Goal: Task Accomplishment & Management: Use online tool/utility

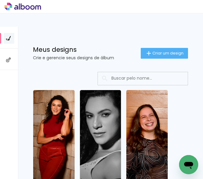
click at [114, 80] on input at bounding box center [150, 78] width 85 height 12
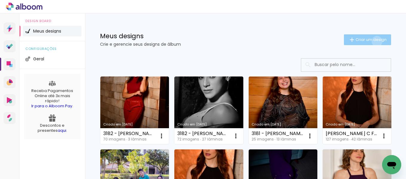
click at [202, 41] on span "Criar um design" at bounding box center [371, 40] width 31 height 4
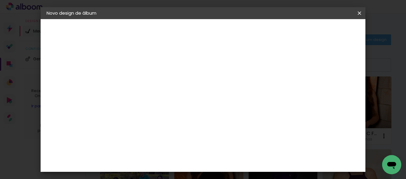
click at [144, 82] on input at bounding box center [144, 80] width 0 height 9
drag, startPoint x: 241, startPoint y: 81, endPoint x: 198, endPoint y: 76, distance: 43.3
click at [144, 76] on input "3194 - VIVANE TAVARES HENRIQUES - 21986971242 - VIVIANETAVHENRIQUES@HOTMAIL.COM…" at bounding box center [144, 80] width 0 height 9
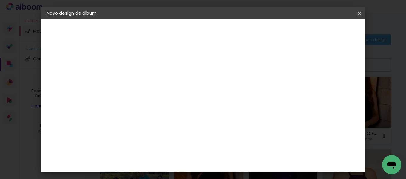
click at [144, 78] on input "3194 - VIVANE TAVARES HENRIQUES - 21986971242 - - MINIBOOK 40FTS" at bounding box center [144, 80] width 0 height 9
drag, startPoint x: 211, startPoint y: 78, endPoint x: 245, endPoint y: 79, distance: 34.1
click at [144, 79] on input "3194 - VIVANE TAVARES HENRIQUES - 21986971242 - - MINIBOOK 40FTS" at bounding box center [144, 80] width 0 height 9
drag, startPoint x: 214, startPoint y: 81, endPoint x: 164, endPoint y: 79, distance: 49.9
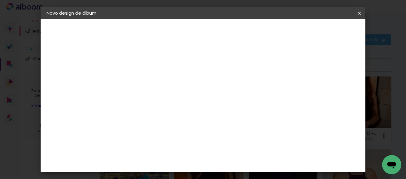
click at [164, 70] on div "Informações Dê um título ao seu álbum. Avançar" at bounding box center [144, 44] width 52 height 51
type input "3194 - [PERSON_NAME] - MINIBOOK 40FTS"
type paper-input "3194 - [PERSON_NAME] - MINIBOOK 40FTS"
drag, startPoint x: 344, startPoint y: 30, endPoint x: 329, endPoint y: 41, distance: 18.3
click at [0, 0] on slot "Avançar" at bounding box center [0, 0] width 0 height 0
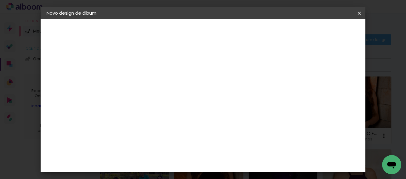
click at [160, 112] on input at bounding box center [159, 113] width 60 height 7
type input "FOTO 15"
type paper-input "FOTO 15"
click at [164, 139] on paper-item "Foto 15" at bounding box center [153, 136] width 53 height 16
click at [151, 136] on div "Foto 15" at bounding box center [145, 136] width 11 height 10
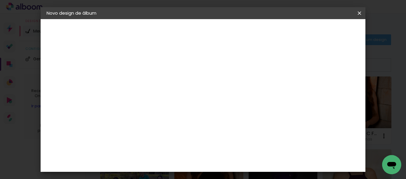
click at [0, 0] on slot "Avançar" at bounding box center [0, 0] width 0 height 0
click at [185, 147] on span "15 × 20" at bounding box center [171, 155] width 28 height 16
click at [0, 0] on slot "Avançar" at bounding box center [0, 0] width 0 height 0
click at [202, 31] on span "Iniciar design" at bounding box center [207, 34] width 14 height 8
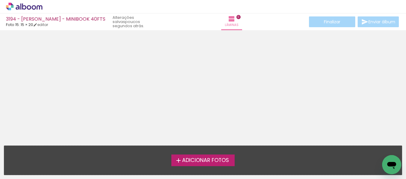
click at [202, 160] on span "Adicionar Fotos" at bounding box center [205, 160] width 47 height 5
click at [0, 0] on input "file" at bounding box center [0, 0] width 0 height 0
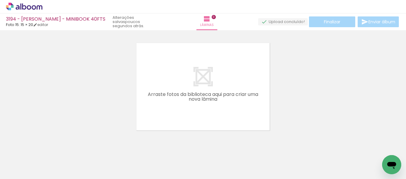
scroll to position [8, 0]
click at [17, 175] on paper-button "Adicionar Fotos" at bounding box center [18, 171] width 29 height 10
click at [0, 0] on input "file" at bounding box center [0, 0] width 0 height 0
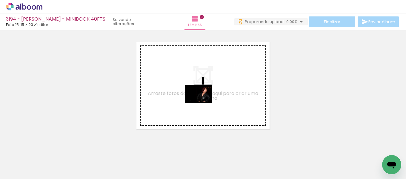
scroll to position [0, 0]
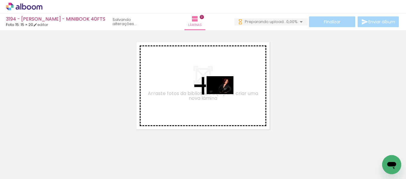
drag, startPoint x: 65, startPoint y: 159, endPoint x: 225, endPoint y: 94, distance: 172.3
click at [202, 94] on quentale-workspace at bounding box center [203, 89] width 406 height 179
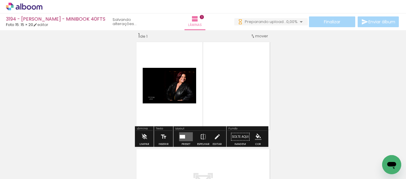
click at [189, 138] on quentale-layouter at bounding box center [186, 136] width 14 height 9
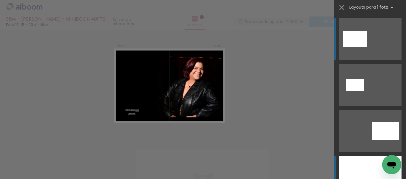
click at [202, 166] on div at bounding box center [370, 177] width 63 height 42
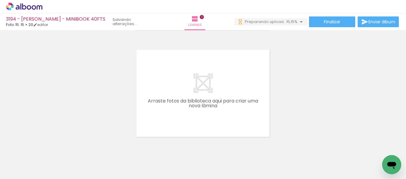
click at [90, 160] on div at bounding box center [93, 159] width 20 height 30
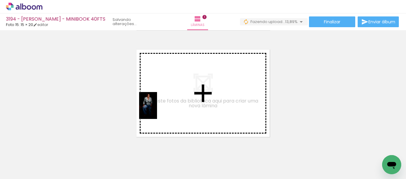
drag, startPoint x: 95, startPoint y: 163, endPoint x: 157, endPoint y: 110, distance: 82.0
click at [157, 110] on quentale-workspace at bounding box center [203, 89] width 406 height 179
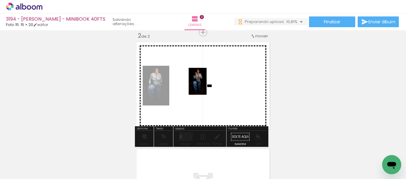
drag, startPoint x: 133, startPoint y: 151, endPoint x: 207, endPoint y: 86, distance: 98.4
click at [202, 86] on quentale-workspace at bounding box center [203, 89] width 406 height 179
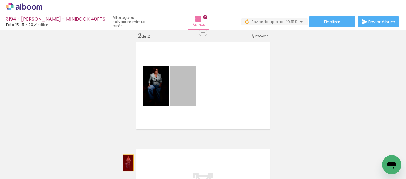
drag, startPoint x: 178, startPoint y: 98, endPoint x: 126, endPoint y: 163, distance: 82.9
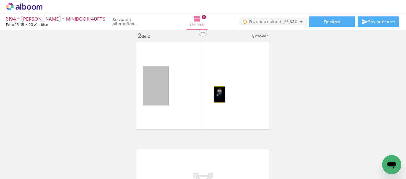
drag, startPoint x: 149, startPoint y: 93, endPoint x: 218, endPoint y: 94, distance: 68.7
click at [202, 94] on quentale-layouter at bounding box center [203, 86] width 138 height 92
drag, startPoint x: 133, startPoint y: 98, endPoint x: 91, endPoint y: 105, distance: 42.8
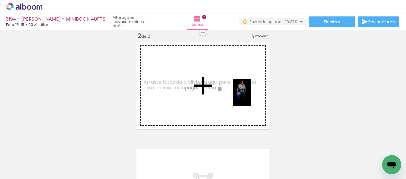
drag, startPoint x: 93, startPoint y: 160, endPoint x: 251, endPoint y: 97, distance: 169.8
click at [202, 97] on quentale-workspace at bounding box center [203, 89] width 406 height 179
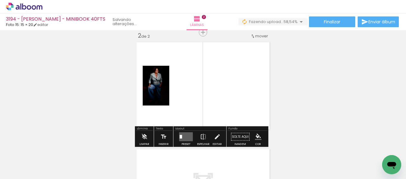
click at [183, 136] on quentale-layouter at bounding box center [186, 136] width 14 height 9
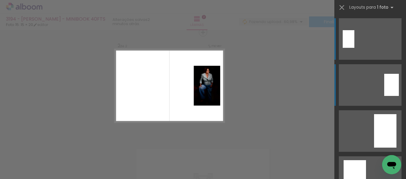
click at [202, 85] on quentale-layouter at bounding box center [370, 85] width 63 height 42
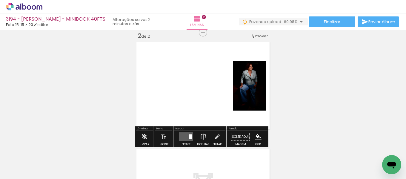
click at [182, 137] on quentale-layouter at bounding box center [186, 136] width 14 height 9
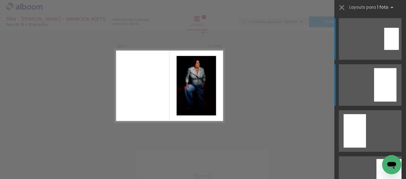
scroll to position [195, 0]
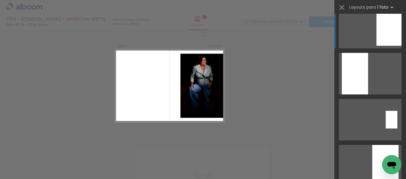
click at [202, 26] on div at bounding box center [389, 28] width 25 height 36
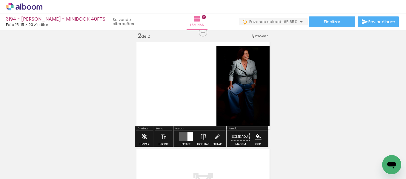
click at [202, 136] on iron-icon "color picker" at bounding box center [258, 137] width 7 height 7
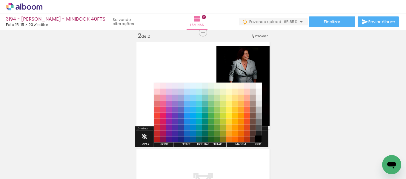
click at [202, 140] on paper-item "#000000" at bounding box center [259, 140] width 6 height 6
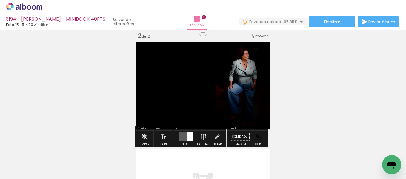
click at [202, 79] on div "Inserir lâmina 1 de 2 Inserir lâmina 2 de 2" at bounding box center [203, 78] width 406 height 321
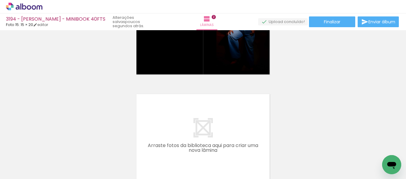
scroll to position [199, 0]
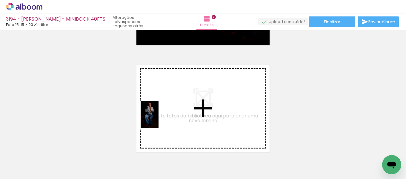
drag, startPoint x: 125, startPoint y: 165, endPoint x: 159, endPoint y: 119, distance: 56.7
click at [159, 119] on quentale-workspace at bounding box center [203, 89] width 406 height 179
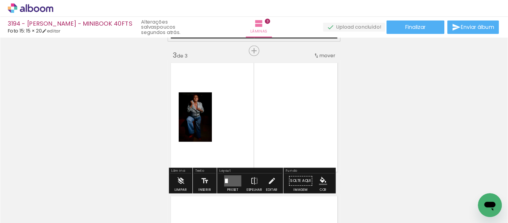
scroll to position [222, 0]
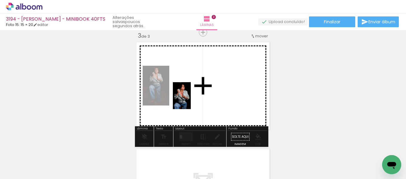
drag, startPoint x: 163, startPoint y: 167, endPoint x: 191, endPoint y: 100, distance: 72.4
click at [191, 100] on quentale-workspace at bounding box center [203, 89] width 406 height 179
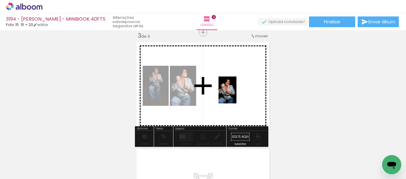
drag, startPoint x: 193, startPoint y: 163, endPoint x: 237, endPoint y: 94, distance: 82.2
click at [202, 94] on quentale-workspace at bounding box center [203, 89] width 406 height 179
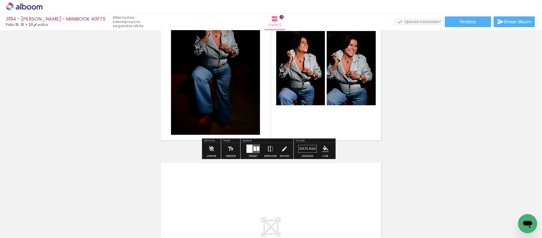
scroll to position [369, 0]
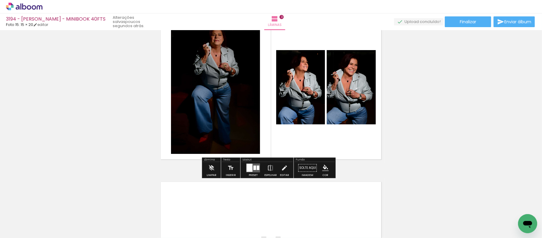
click at [202, 174] on div "Cor" at bounding box center [325, 175] width 6 height 3
click at [202, 171] on iron-icon "color picker" at bounding box center [325, 168] width 7 height 7
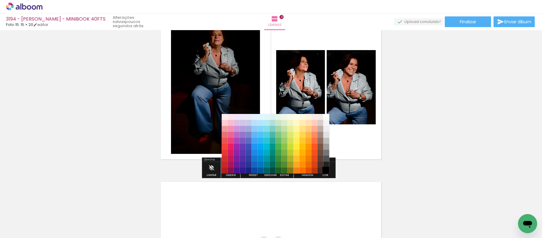
click at [202, 171] on paper-item "#000000" at bounding box center [326, 171] width 6 height 6
click at [202, 170] on paper-item "#000000" at bounding box center [326, 171] width 6 height 6
click at [202, 132] on quentale-layouter at bounding box center [271, 88] width 228 height 152
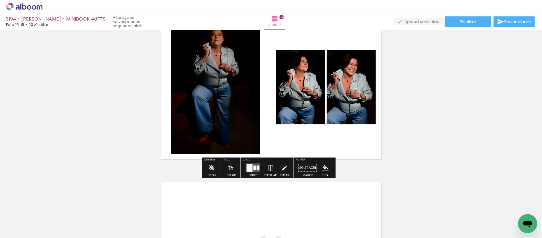
click at [202, 165] on iron-icon "color picker" at bounding box center [325, 168] width 7 height 7
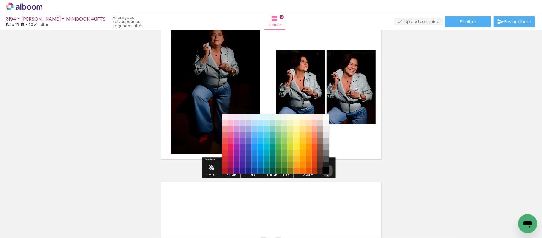
click at [202, 171] on paper-item "#000000" at bounding box center [326, 171] width 6 height 6
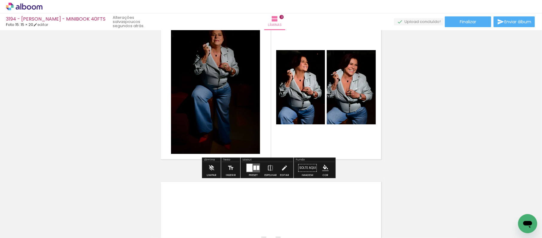
scroll to position [237, 0]
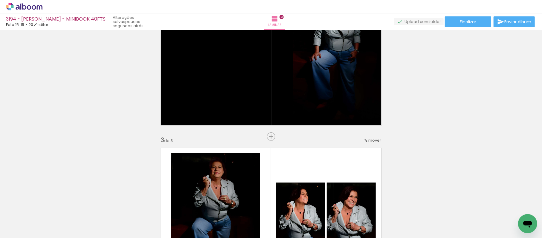
click at [202, 162] on quentale-layouter at bounding box center [271, 220] width 228 height 152
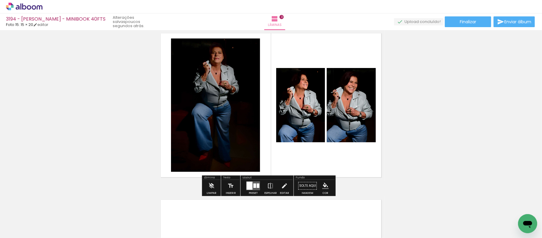
scroll to position [369, 0]
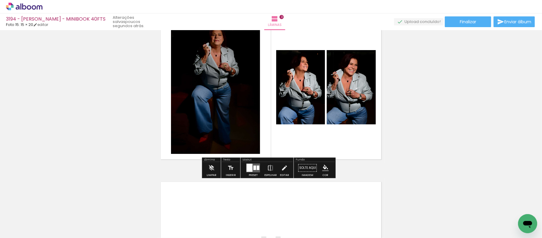
click at [202, 134] on quentale-layouter at bounding box center [271, 88] width 228 height 152
click at [202, 172] on paper-menu-button "#ffebee #ffcdd2 #ef9a9a #e57373 #ef5350 #f44336 #e53935 #d32f2f #c62828 #b71c1c…" at bounding box center [325, 168] width 11 height 11
click at [202, 168] on iron-icon "color picker" at bounding box center [325, 168] width 7 height 7
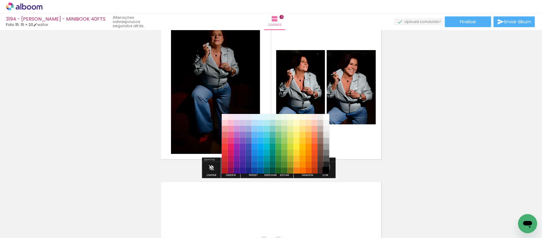
click at [202, 168] on paper-item "#000000" at bounding box center [326, 171] width 6 height 6
click at [202, 171] on paper-item "#000000" at bounding box center [326, 171] width 6 height 6
click at [202, 143] on quentale-layouter at bounding box center [271, 88] width 228 height 152
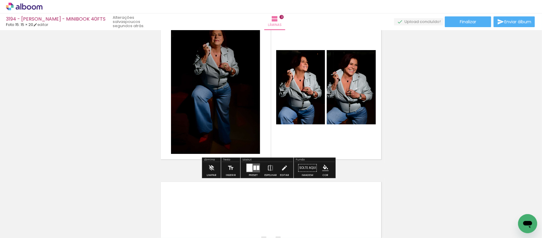
click at [202, 169] on iron-icon "color picker" at bounding box center [325, 168] width 7 height 7
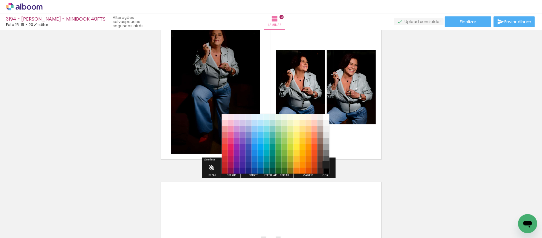
click at [202, 162] on paper-item "#212121" at bounding box center [326, 165] width 6 height 6
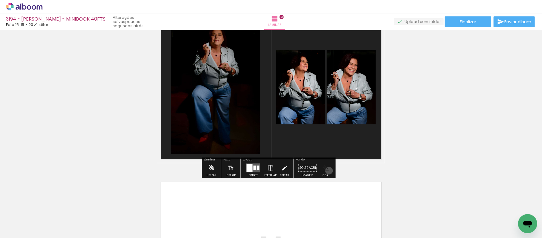
click at [202, 171] on paper-menu-button "#ffebee #ffcdd2 #ef9a9a #e57373 #ef5350 #f44336 #e53935 #d32f2f #c62828 #b71c1c…" at bounding box center [325, 168] width 11 height 11
click at [202, 172] on paper-menu-button "#ffebee #ffcdd2 #ef9a9a #e57373 #ef5350 #f44336 #e53935 #d32f2f #c62828 #b71c1c…" at bounding box center [325, 168] width 11 height 11
click at [202, 151] on quentale-layouter at bounding box center [271, 88] width 228 height 152
click at [202, 172] on paper-menu-button "#ffebee #ffcdd2 #ef9a9a #e57373 #ef5350 #f44336 #e53935 #d32f2f #c62828 #b71c1c…" at bounding box center [325, 168] width 11 height 11
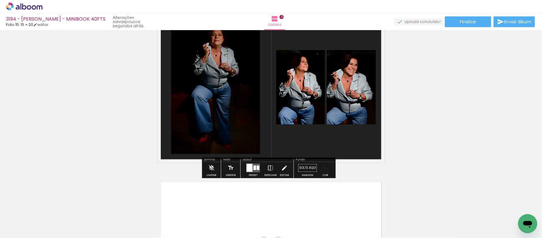
click at [202, 134] on quentale-layouter at bounding box center [271, 88] width 228 height 152
click at [202, 169] on iron-icon "color picker" at bounding box center [325, 168] width 7 height 7
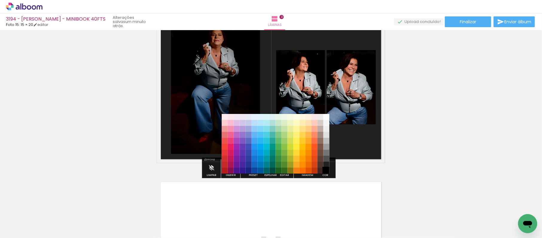
click at [202, 171] on paper-item "#000000" at bounding box center [326, 171] width 6 height 6
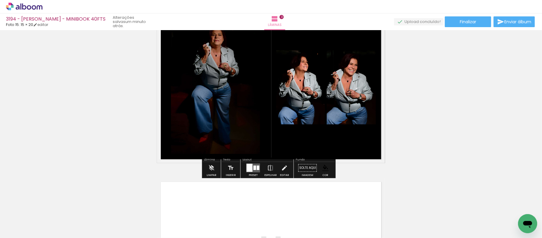
click at [202, 167] on div at bounding box center [249, 168] width 6 height 8
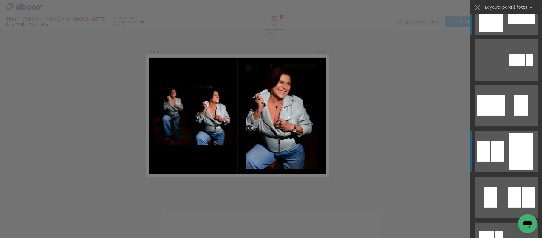
scroll to position [0, 0]
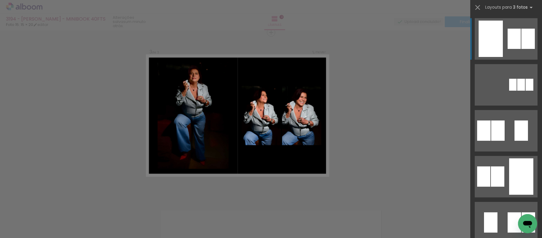
click at [202, 40] on div at bounding box center [490, 39] width 24 height 36
click at [202, 107] on div "Confirmar Cancelar" at bounding box center [271, 29] width 542 height 681
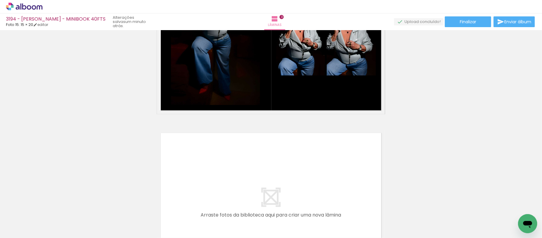
scroll to position [474, 0]
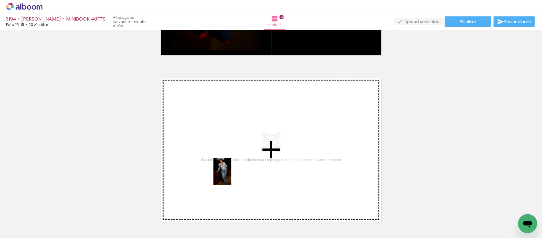
drag, startPoint x: 230, startPoint y: 220, endPoint x: 231, endPoint y: 176, distance: 43.6
click at [202, 176] on quentale-workspace at bounding box center [271, 119] width 542 height 238
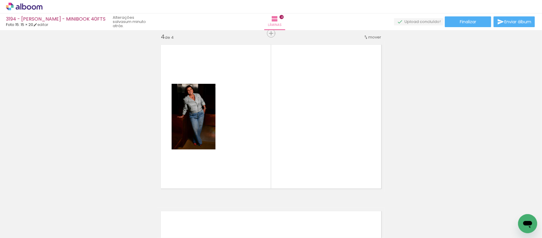
scroll to position [508, 0]
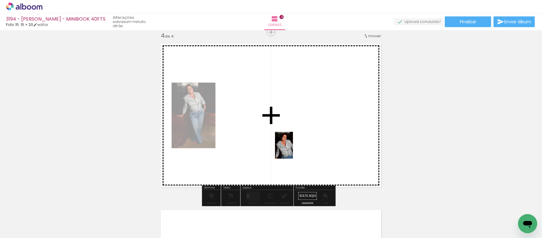
drag, startPoint x: 263, startPoint y: 224, endPoint x: 293, endPoint y: 150, distance: 79.9
click at [202, 150] on quentale-workspace at bounding box center [271, 119] width 542 height 238
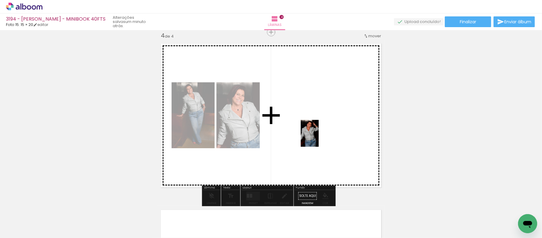
drag, startPoint x: 291, startPoint y: 219, endPoint x: 319, endPoint y: 138, distance: 85.3
click at [202, 138] on quentale-workspace at bounding box center [271, 119] width 542 height 238
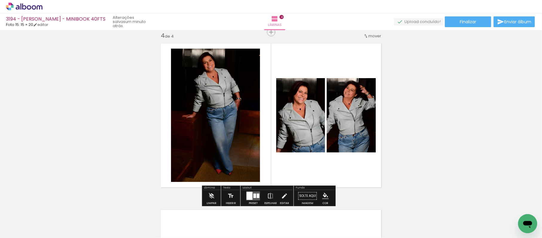
click at [202, 178] on div at bounding box center [249, 196] width 6 height 8
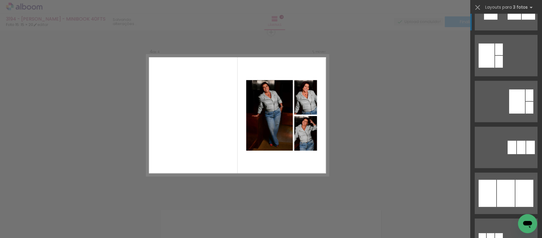
scroll to position [266, 0]
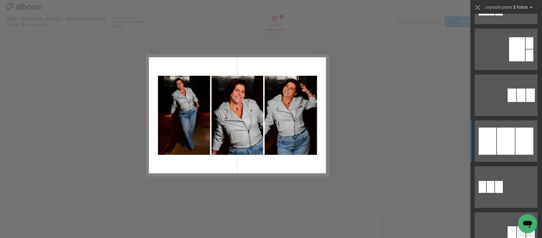
click at [202, 139] on div at bounding box center [506, 141] width 18 height 27
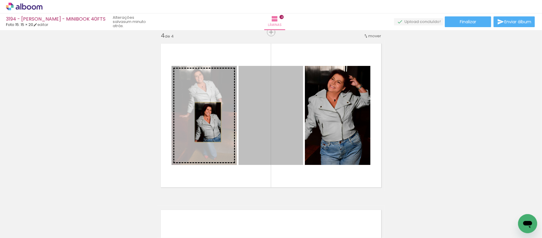
drag, startPoint x: 257, startPoint y: 131, endPoint x: 205, endPoint y: 123, distance: 52.6
click at [0, 0] on slot at bounding box center [0, 0] width 0 height 0
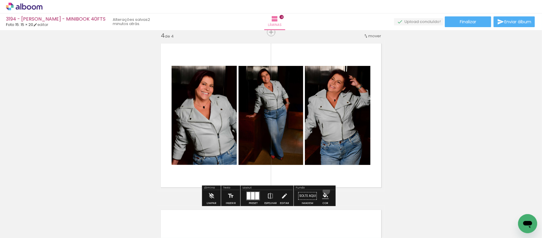
click at [202, 178] on paper-menu-button "#ffebee #ffcdd2 #ef9a9a #e57373 #ef5350 #f44336 #e53935 #d32f2f #c62828 #b71c1c…" at bounding box center [325, 196] width 11 height 11
click at [202, 178] on iron-icon "color picker" at bounding box center [325, 196] width 7 height 7
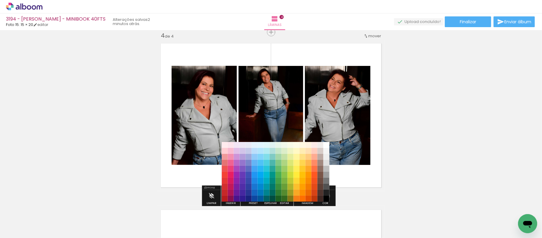
click at [202, 178] on paper-item "#000000" at bounding box center [326, 199] width 6 height 6
click at [202, 178] on div "Fundo" at bounding box center [315, 189] width 40 height 4
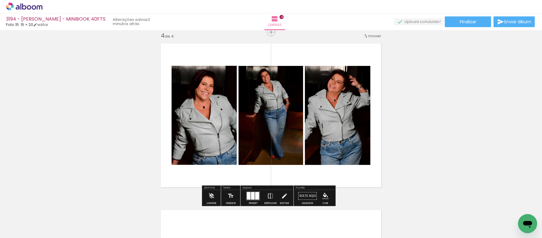
click at [202, 178] on paper-menu-button "#ffebee #ffcdd2 #ef9a9a #e57373 #ef5350 #f44336 #e53935 #d32f2f #c62828 #b71c1c…" at bounding box center [325, 196] width 11 height 11
click at [202, 178] on iron-icon "color picker" at bounding box center [325, 196] width 7 height 7
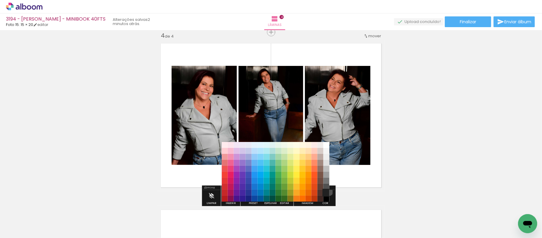
click at [202, 178] on paper-item "#212121" at bounding box center [326, 193] width 6 height 6
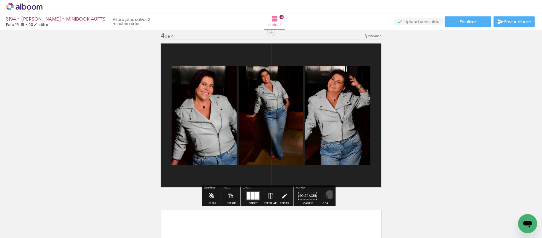
click at [202, 178] on paper-menu-button "#ffebee #ffcdd2 #ef9a9a #e57373 #ef5350 #f44336 #e53935 #d32f2f #c62828 #b71c1c…" at bounding box center [325, 196] width 11 height 11
click at [202, 178] on iron-icon "color picker" at bounding box center [325, 196] width 7 height 7
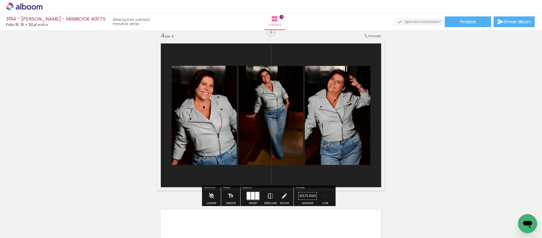
click at [202, 178] on iron-icon "color picker" at bounding box center [325, 196] width 7 height 7
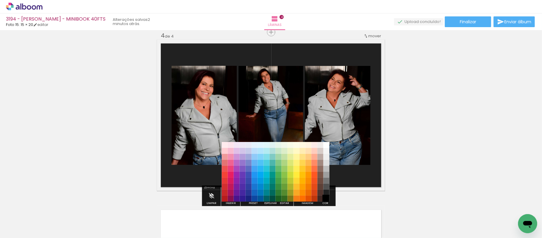
click at [202, 178] on paper-item "#000000" at bounding box center [326, 199] width 6 height 6
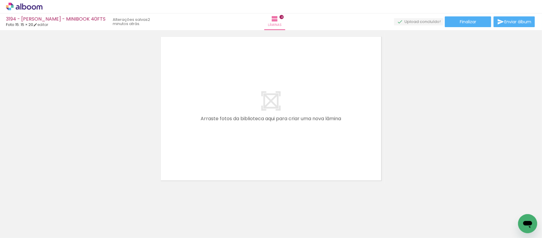
scroll to position [686, 0]
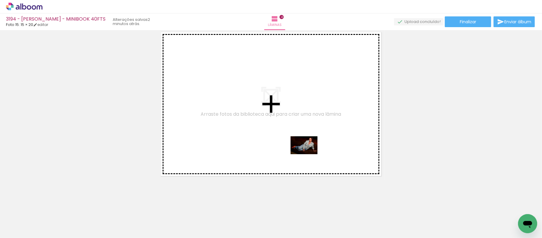
drag, startPoint x: 330, startPoint y: 223, endPoint x: 308, endPoint y: 154, distance: 71.5
click at [202, 154] on quentale-workspace at bounding box center [271, 119] width 542 height 238
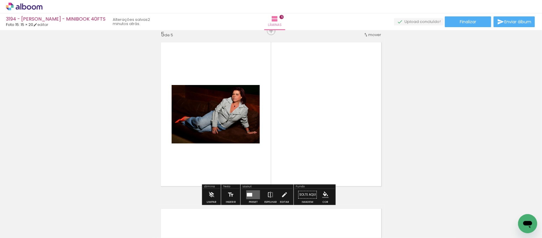
scroll to position [674, 0]
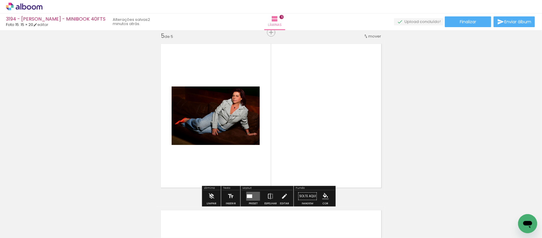
click at [202, 178] on quentale-layouter at bounding box center [253, 196] width 14 height 9
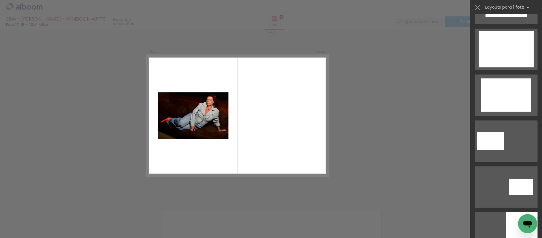
scroll to position [0, 0]
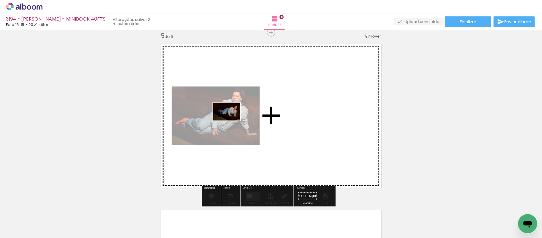
drag, startPoint x: 394, startPoint y: 215, endPoint x: 231, endPoint y: 121, distance: 187.9
click at [202, 121] on quentale-workspace at bounding box center [271, 119] width 542 height 238
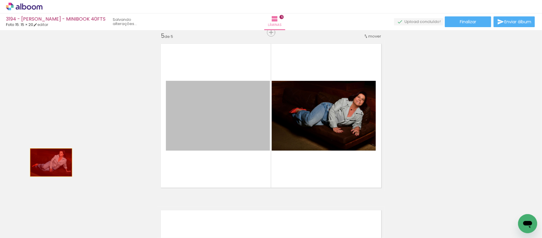
drag, startPoint x: 231, startPoint y: 124, endPoint x: 68, endPoint y: 161, distance: 166.9
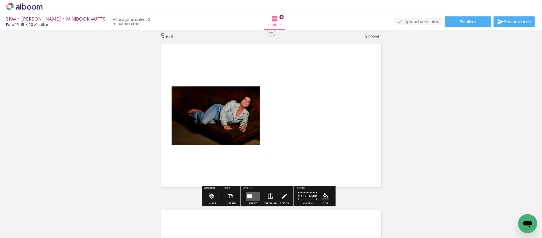
click at [202, 123] on quentale-photo at bounding box center [216, 116] width 88 height 59
click at [202, 178] on paper-button "Preset" at bounding box center [253, 198] width 19 height 15
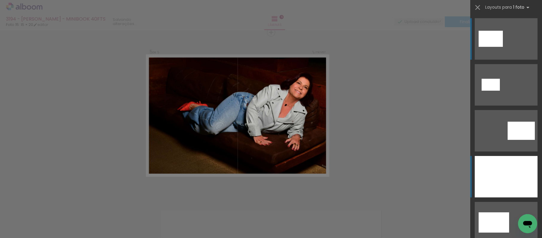
click at [202, 173] on div at bounding box center [505, 177] width 63 height 42
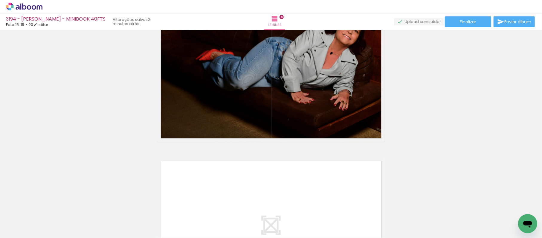
scroll to position [741, 0]
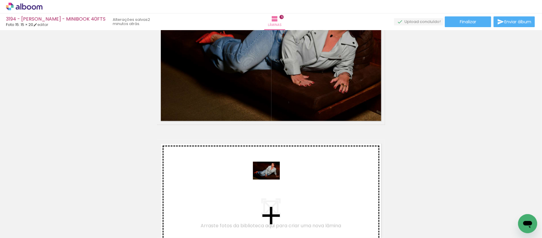
drag, startPoint x: 334, startPoint y: 222, endPoint x: 271, endPoint y: 180, distance: 76.2
click at [202, 178] on quentale-workspace at bounding box center [271, 119] width 542 height 238
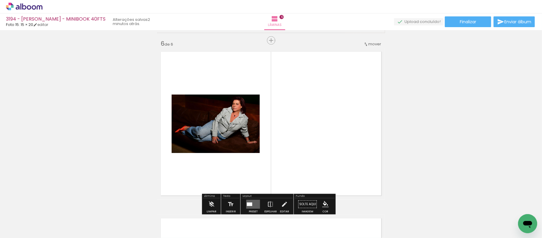
scroll to position [841, 0]
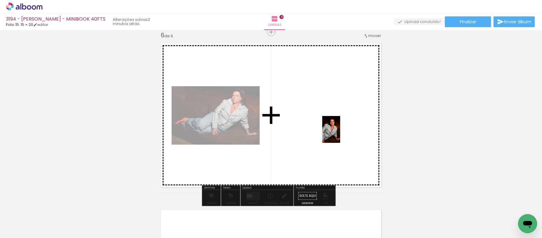
drag, startPoint x: 369, startPoint y: 214, endPoint x: 340, endPoint y: 133, distance: 85.9
click at [202, 133] on quentale-workspace at bounding box center [271, 119] width 542 height 238
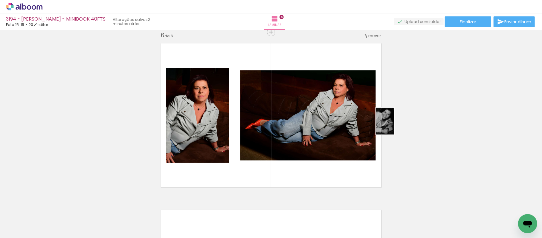
drag, startPoint x: 433, startPoint y: 213, endPoint x: 394, endPoint y: 126, distance: 95.5
click at [202, 126] on quentale-workspace at bounding box center [271, 119] width 542 height 238
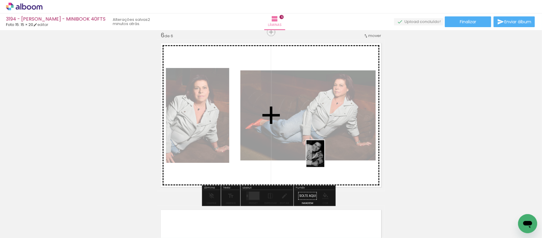
drag, startPoint x: 431, startPoint y: 227, endPoint x: 324, endPoint y: 158, distance: 126.9
click at [202, 158] on quentale-workspace at bounding box center [271, 119] width 542 height 238
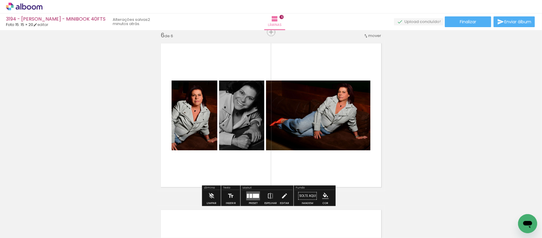
click at [202, 178] on div at bounding box center [256, 196] width 6 height 4
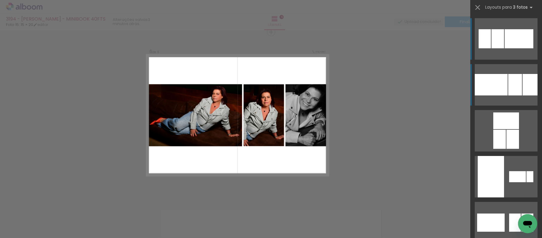
click at [202, 94] on div at bounding box center [529, 85] width 15 height 22
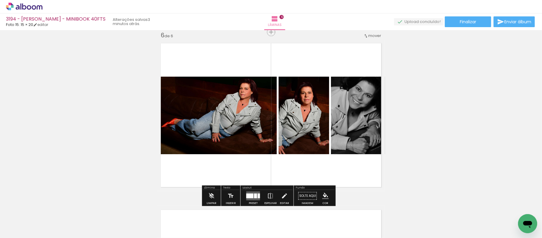
click at [202, 178] on iron-icon "color picker" at bounding box center [325, 196] width 7 height 7
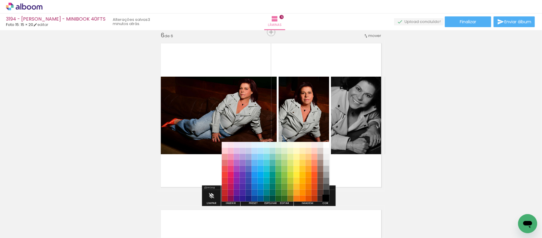
click at [202, 178] on paper-item "#000000" at bounding box center [326, 199] width 6 height 6
click at [202, 178] on paper-item "#212121" at bounding box center [326, 193] width 6 height 6
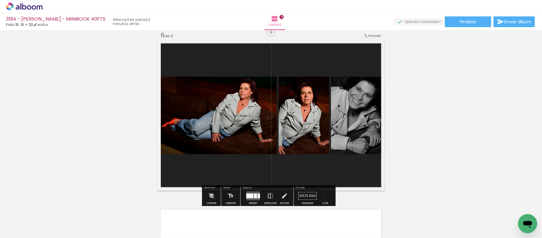
click at [202, 178] on iron-icon "color picker" at bounding box center [325, 196] width 7 height 7
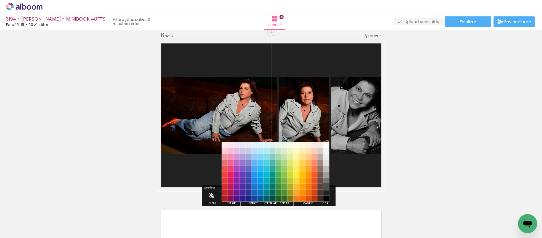
click at [202, 178] on paper-item "#515151" at bounding box center [326, 187] width 6 height 6
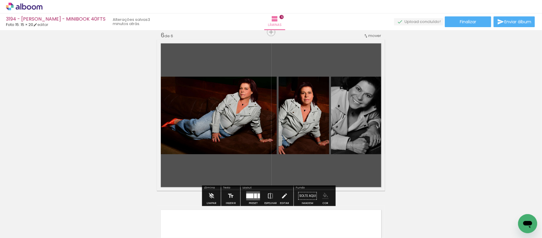
click at [202, 178] on paper-menu-button "#ffebee #ffcdd2 #ef9a9a #e57373 #ef5350 #f44336 #e53935 #d32f2f #c62828 #b71c1c…" at bounding box center [325, 196] width 11 height 11
click at [202, 178] on iron-icon "color picker" at bounding box center [325, 196] width 7 height 7
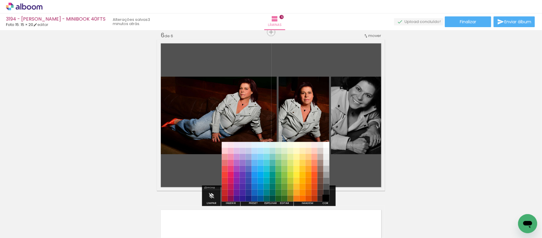
click at [202, 178] on paper-item "#000000" at bounding box center [326, 199] width 6 height 6
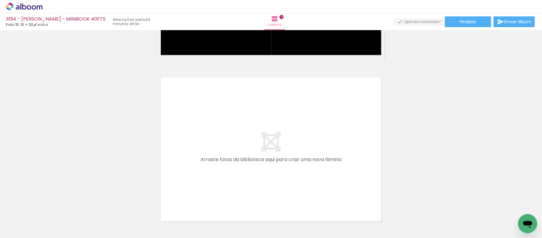
scroll to position [0, 282]
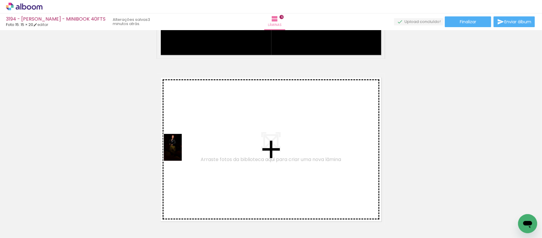
drag, startPoint x: 182, startPoint y: 219, endPoint x: 182, endPoint y: 152, distance: 66.9
click at [182, 152] on quentale-workspace at bounding box center [271, 119] width 542 height 238
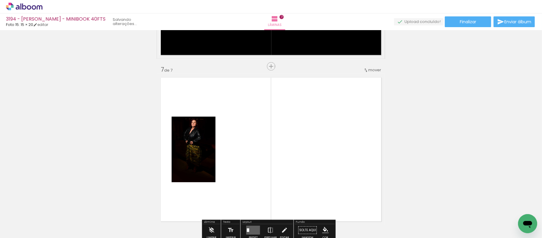
scroll to position [1008, 0]
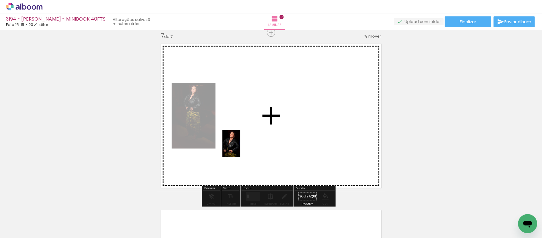
drag, startPoint x: 219, startPoint y: 225, endPoint x: 240, endPoint y: 148, distance: 79.2
click at [202, 148] on quentale-workspace at bounding box center [271, 119] width 542 height 238
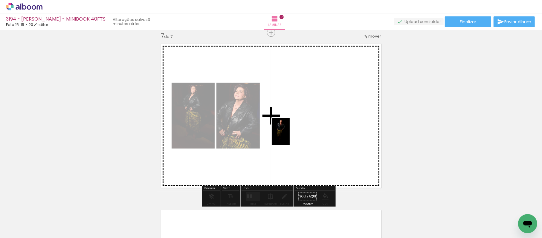
drag, startPoint x: 250, startPoint y: 221, endPoint x: 290, endPoint y: 136, distance: 93.0
click at [202, 136] on quentale-workspace at bounding box center [271, 119] width 542 height 238
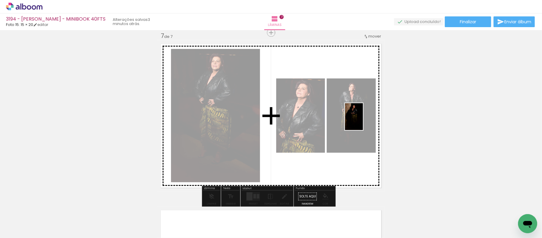
drag, startPoint x: 381, startPoint y: 219, endPoint x: 363, endPoint y: 121, distance: 99.4
click at [202, 121] on quentale-workspace at bounding box center [271, 119] width 542 height 238
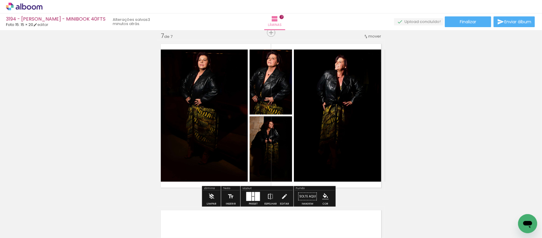
click at [202, 178] on div at bounding box center [248, 196] width 5 height 9
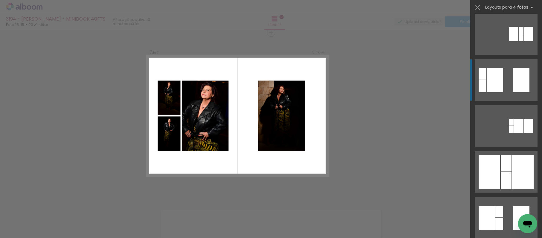
scroll to position [66, 0]
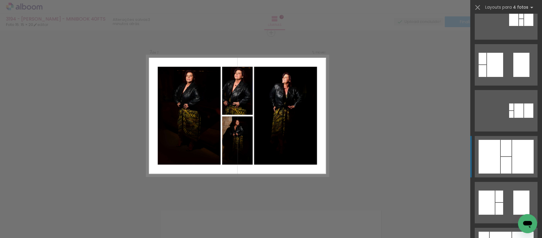
click at [202, 162] on div at bounding box center [489, 157] width 22 height 34
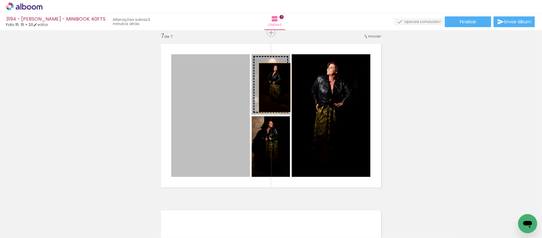
drag, startPoint x: 219, startPoint y: 106, endPoint x: 272, endPoint y: 88, distance: 55.4
click at [0, 0] on slot at bounding box center [0, 0] width 0 height 0
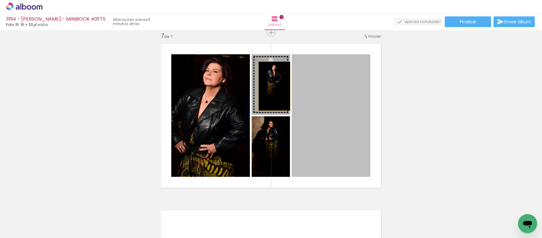
drag, startPoint x: 328, startPoint y: 110, endPoint x: 271, endPoint y: 86, distance: 61.4
click at [0, 0] on slot at bounding box center [0, 0] width 0 height 0
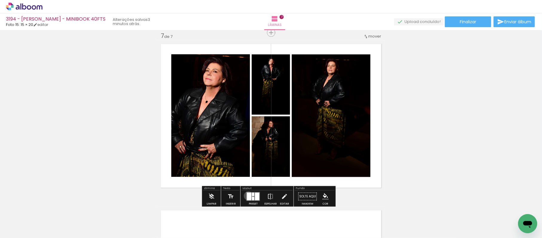
click at [202, 178] on div at bounding box center [249, 197] width 4 height 8
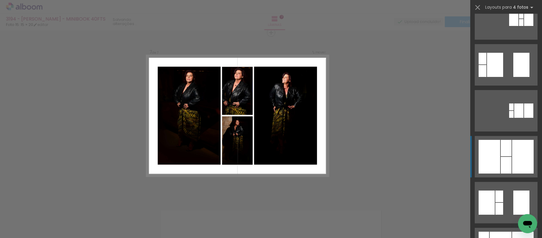
scroll to position [184, 0]
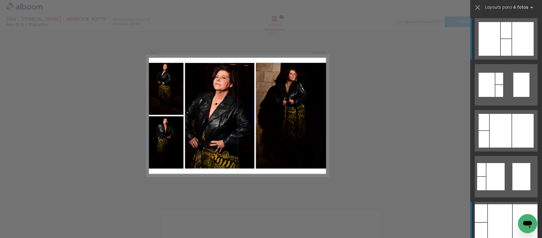
click at [202, 178] on div at bounding box center [480, 232] width 13 height 18
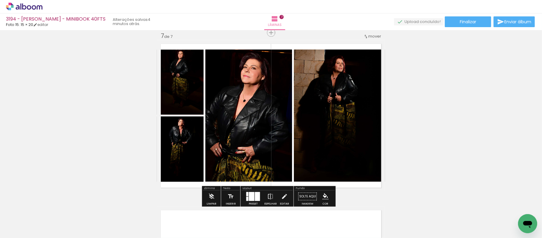
click at [202, 178] on iron-icon "color picker" at bounding box center [325, 196] width 7 height 7
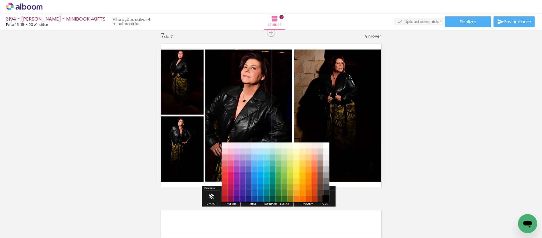
click at [202, 178] on paper-item "#000000" at bounding box center [326, 200] width 6 height 6
click at [202, 178] on paper-item "#212121" at bounding box center [326, 194] width 6 height 6
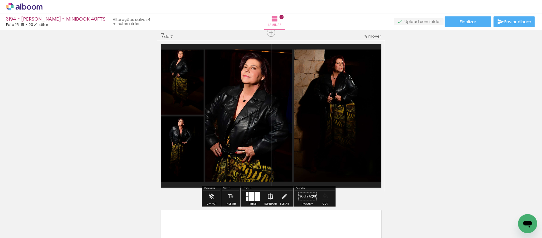
click at [202, 178] on paper-menu-button "#ffebee #ffcdd2 #ef9a9a #e57373 #ef5350 #f44336 #e53935 #d32f2f #c62828 #b71c1c…" at bounding box center [325, 196] width 11 height 11
click at [202, 178] on iron-icon "color picker" at bounding box center [325, 196] width 7 height 7
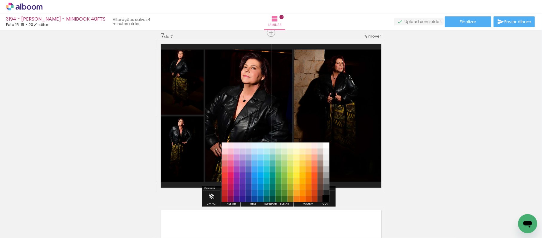
click at [202, 178] on paper-item "#000000" at bounding box center [326, 200] width 6 height 6
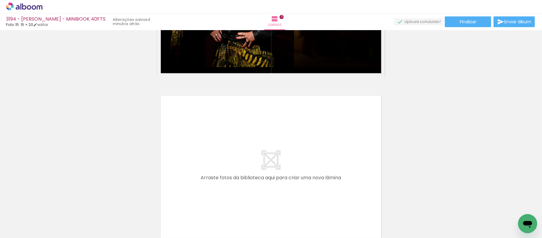
scroll to position [1140, 0]
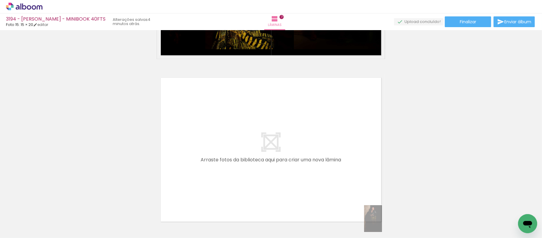
click at [202, 178] on div at bounding box center [380, 218] width 20 height 30
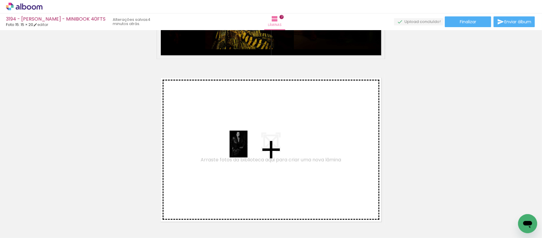
drag, startPoint x: 280, startPoint y: 218, endPoint x: 247, endPoint y: 148, distance: 77.7
click at [202, 148] on quentale-workspace at bounding box center [271, 119] width 542 height 238
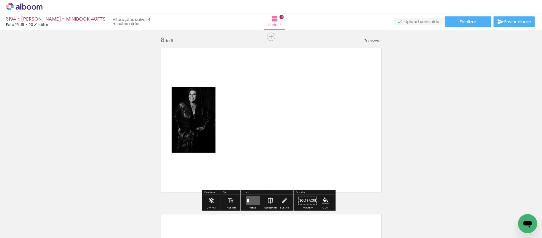
scroll to position [1175, 0]
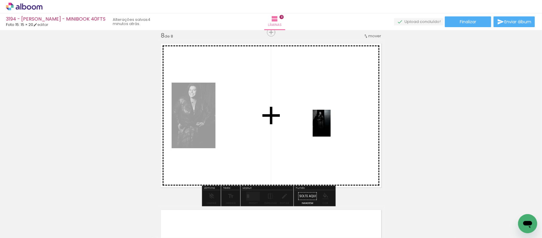
drag, startPoint x: 418, startPoint y: 218, endPoint x: 330, endPoint y: 128, distance: 125.3
click at [202, 128] on quentale-workspace at bounding box center [271, 119] width 542 height 238
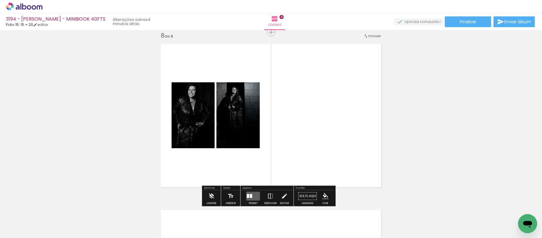
click at [202, 178] on quentale-layouter at bounding box center [253, 196] width 14 height 9
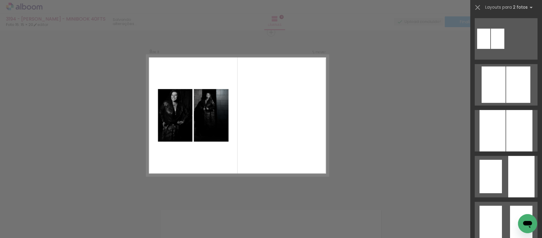
scroll to position [0, 0]
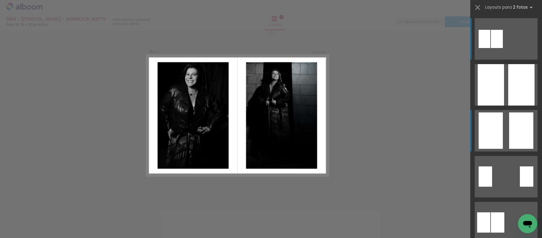
click at [202, 125] on div at bounding box center [490, 131] width 24 height 36
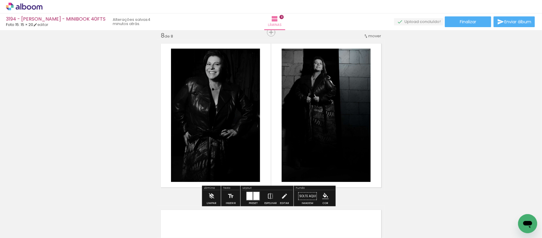
click at [202, 178] on iron-icon "color picker" at bounding box center [325, 196] width 7 height 7
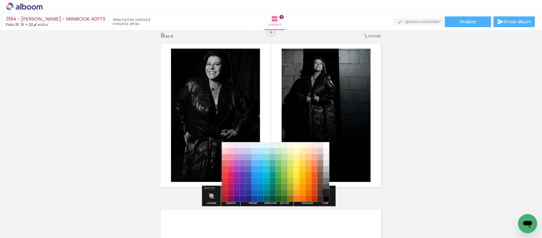
click at [202, 178] on paper-item "#212121" at bounding box center [326, 193] width 6 height 6
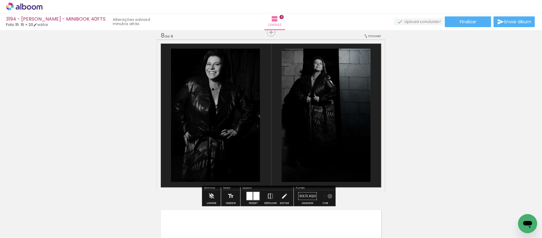
click at [202, 178] on paper-menu-button "#ffebee #ffcdd2 #ef9a9a #e57373 #ef5350 #f44336 #e53935 #d32f2f #c62828 #b71c1c…" at bounding box center [325, 196] width 11 height 11
click at [202, 178] on iron-icon "color picker" at bounding box center [325, 196] width 7 height 7
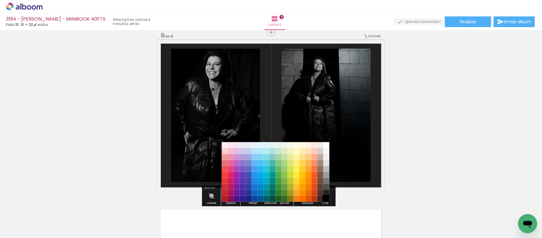
click at [202, 178] on paper-item "#000000" at bounding box center [326, 199] width 6 height 6
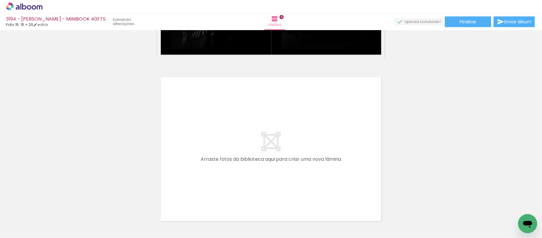
scroll to position [0, 405]
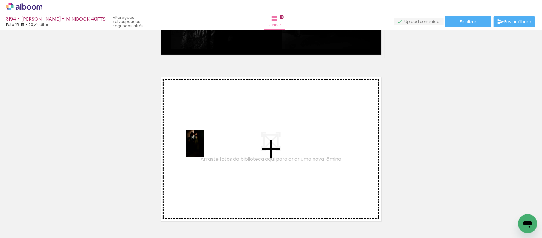
drag, startPoint x: 195, startPoint y: 221, endPoint x: 204, endPoint y: 148, distance: 72.6
click at [204, 148] on quentale-workspace at bounding box center [271, 119] width 542 height 238
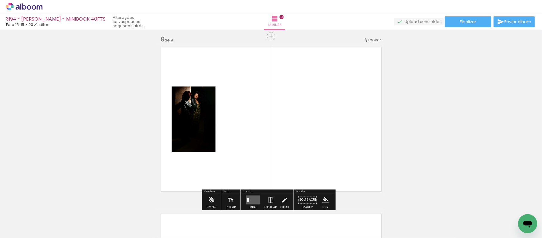
scroll to position [1341, 0]
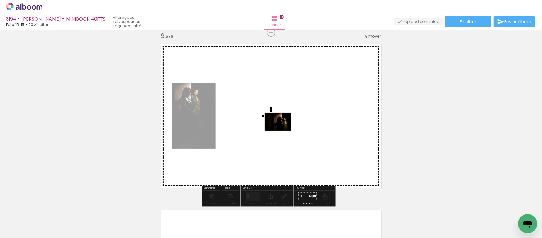
drag, startPoint x: 227, startPoint y: 223, endPoint x: 282, endPoint y: 131, distance: 107.1
click at [282, 131] on quentale-workspace at bounding box center [271, 119] width 542 height 238
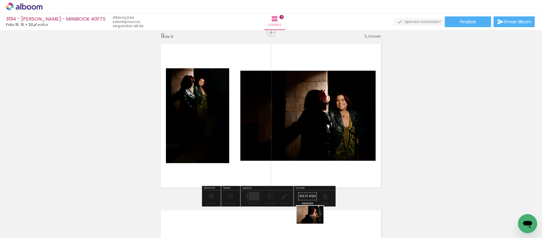
drag, startPoint x: 325, startPoint y: 226, endPoint x: 314, endPoint y: 224, distance: 11.3
click at [314, 224] on div at bounding box center [325, 218] width 30 height 20
click at [252, 196] on div at bounding box center [254, 196] width 10 height 8
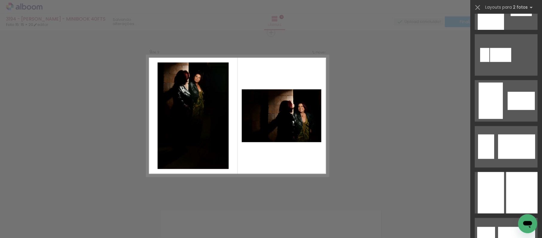
scroll to position [531, 0]
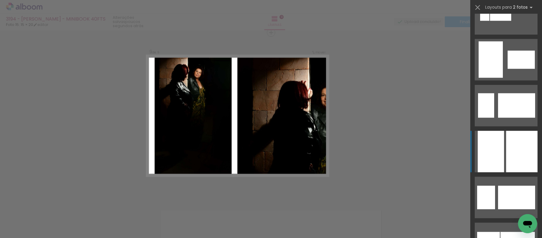
click at [483, 168] on div at bounding box center [490, 152] width 26 height 42
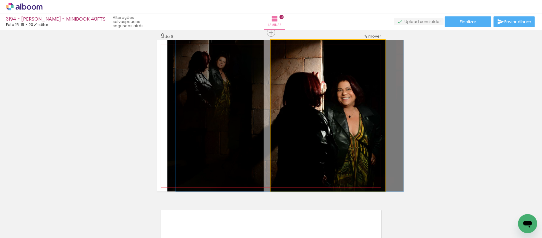
drag, startPoint x: 336, startPoint y: 121, endPoint x: 298, endPoint y: 121, distance: 38.2
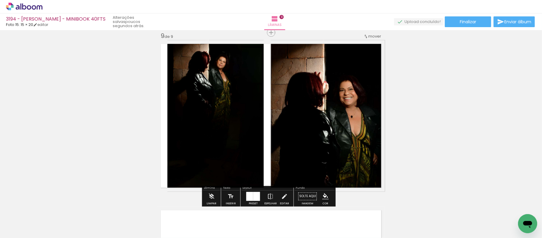
click at [322, 197] on iron-icon "color picker" at bounding box center [325, 196] width 7 height 7
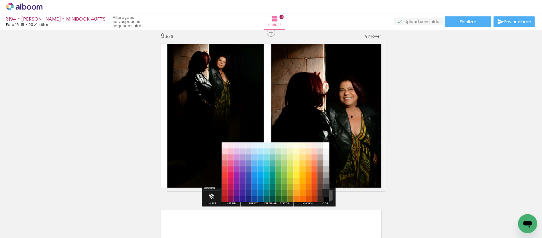
click at [326, 195] on paper-item "#212121" at bounding box center [326, 194] width 6 height 6
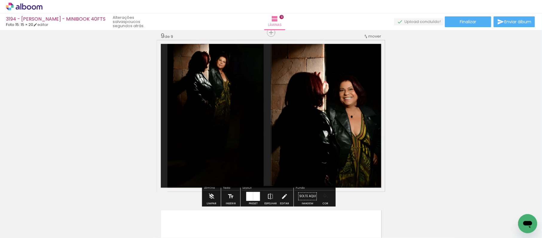
click at [326, 199] on iron-icon "color picker" at bounding box center [325, 196] width 7 height 7
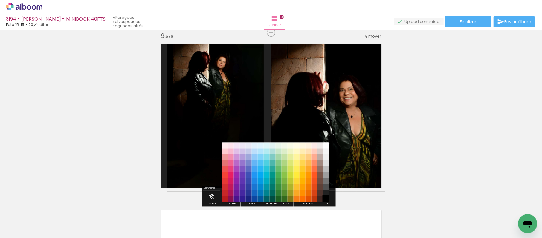
click at [327, 199] on paper-item "#000000" at bounding box center [326, 200] width 6 height 6
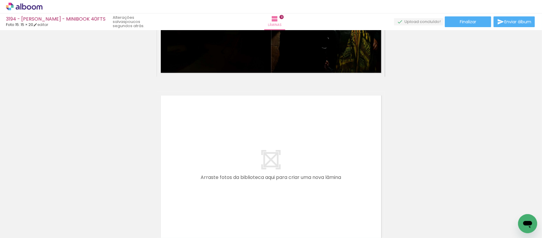
scroll to position [1474, 0]
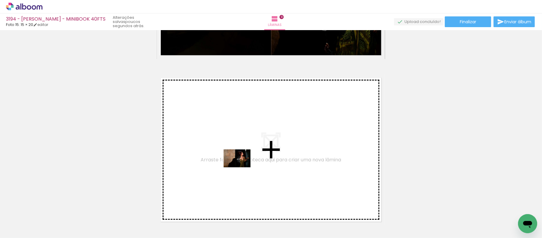
drag, startPoint x: 332, startPoint y: 228, endPoint x: 241, endPoint y: 168, distance: 108.7
click at [241, 168] on quentale-workspace at bounding box center [271, 119] width 542 height 238
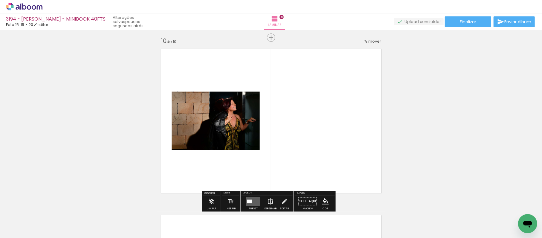
scroll to position [1508, 0]
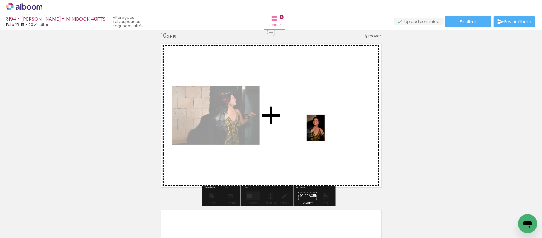
drag, startPoint x: 360, startPoint y: 223, endPoint x: 324, endPoint y: 133, distance: 97.0
click at [324, 133] on quentale-workspace at bounding box center [271, 119] width 542 height 238
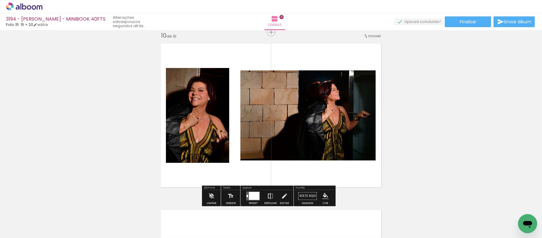
click at [268, 195] on iron-icon at bounding box center [270, 196] width 7 height 12
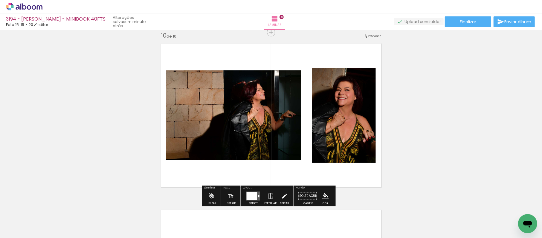
click at [322, 196] on iron-icon "color picker" at bounding box center [325, 196] width 7 height 7
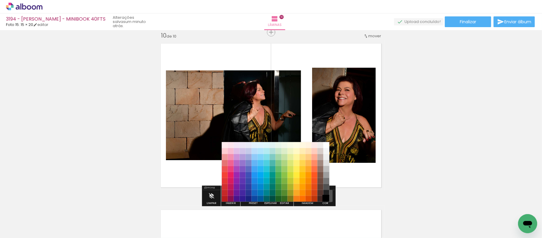
click at [328, 196] on paper-item "#000000" at bounding box center [326, 199] width 6 height 6
click at [325, 193] on paper-item "#212121" at bounding box center [326, 193] width 6 height 6
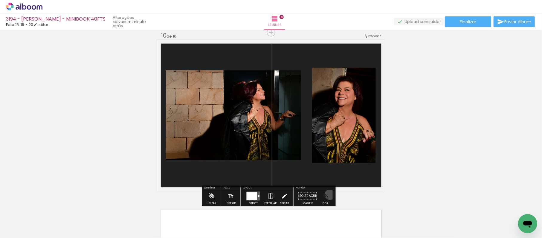
click at [328, 195] on paper-menu-button "#ffebee #ffcdd2 #ef9a9a #e57373 #ef5350 #f44336 #e53935 #d32f2f #c62828 #b71c1c…" at bounding box center [325, 196] width 11 height 11
click at [324, 197] on iron-icon "color picker" at bounding box center [325, 196] width 7 height 7
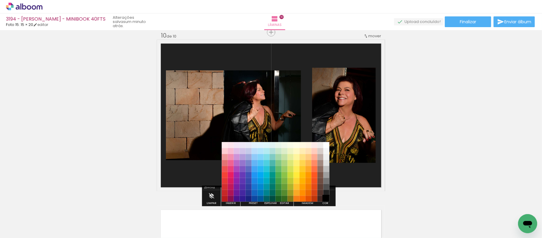
click at [328, 200] on paper-item "#000000" at bounding box center [326, 199] width 6 height 6
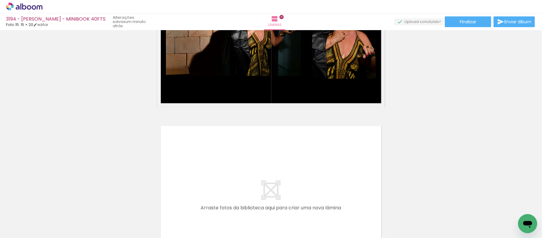
scroll to position [1641, 0]
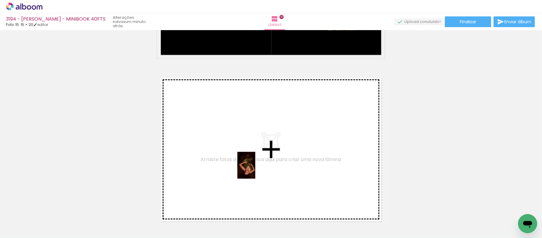
drag, startPoint x: 396, startPoint y: 219, endPoint x: 255, endPoint y: 170, distance: 148.6
click at [255, 170] on quentale-workspace at bounding box center [271, 119] width 542 height 238
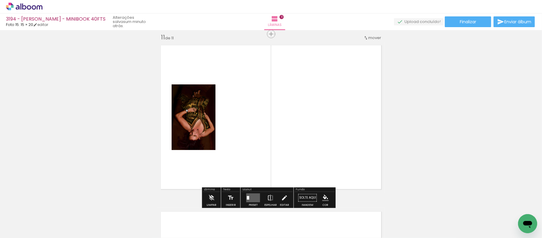
scroll to position [1675, 0]
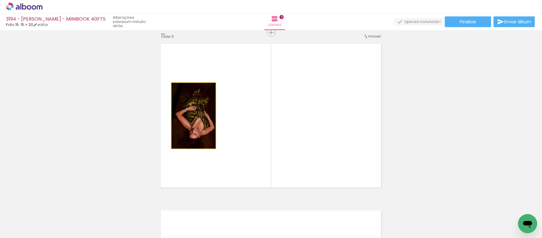
click at [192, 105] on quentale-photo at bounding box center [194, 116] width 44 height 66
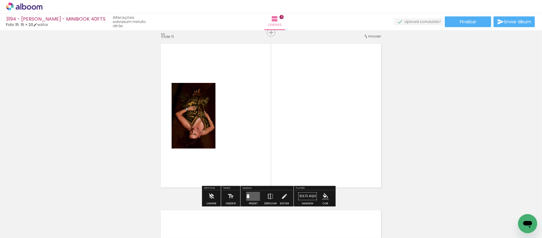
click at [195, 120] on quentale-photo at bounding box center [194, 116] width 44 height 66
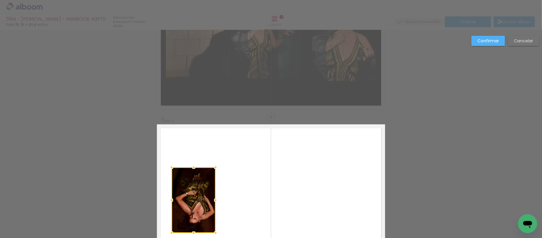
scroll to position [1609, 0]
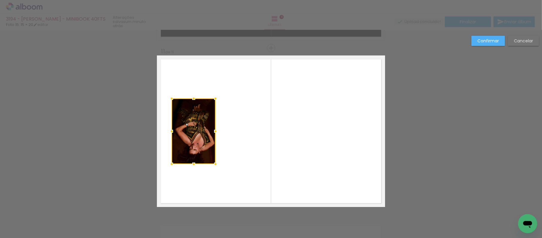
scroll to position [1675, 0]
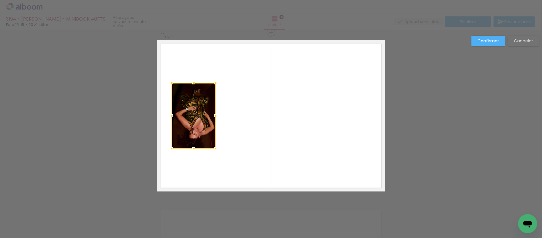
click at [529, 37] on paper-button "Cancelar" at bounding box center [523, 41] width 31 height 10
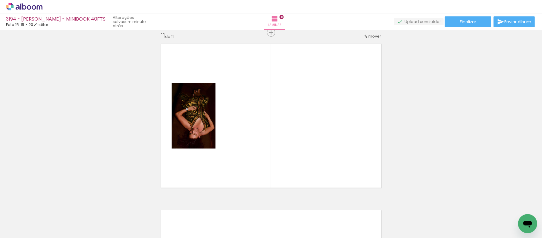
scroll to position [0, 597]
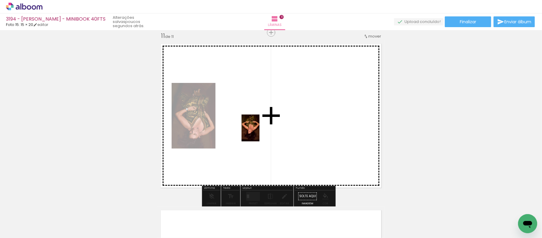
drag, startPoint x: 235, startPoint y: 228, endPoint x: 259, endPoint y: 132, distance: 99.0
click at [259, 132] on quentale-workspace at bounding box center [271, 119] width 542 height 238
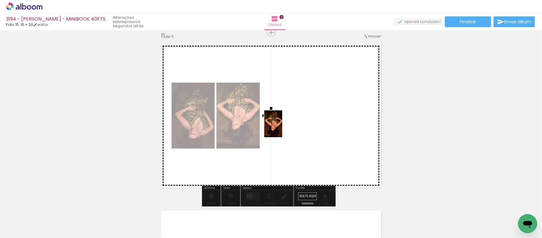
drag, startPoint x: 264, startPoint y: 225, endPoint x: 282, endPoint y: 127, distance: 99.1
click at [282, 127] on quentale-workspace at bounding box center [271, 119] width 542 height 238
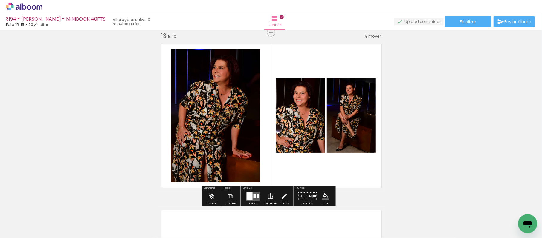
scroll to position [0, 830]
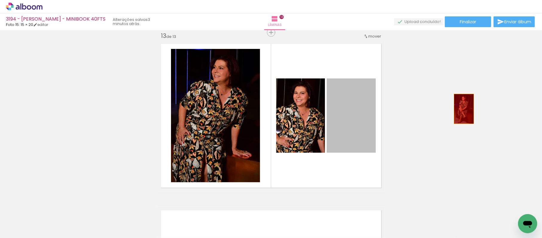
drag, startPoint x: 359, startPoint y: 109, endPoint x: 461, endPoint y: 109, distance: 102.2
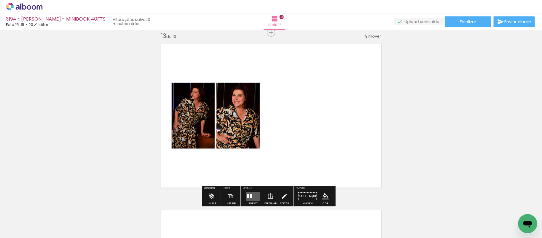
click at [254, 195] on quentale-layouter at bounding box center [253, 196] width 14 height 9
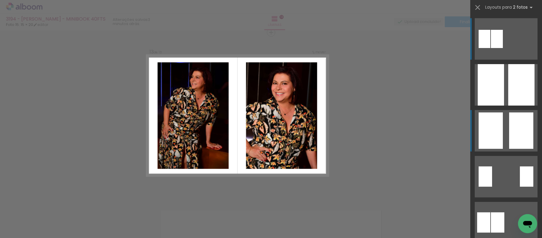
scroll to position [199, 0]
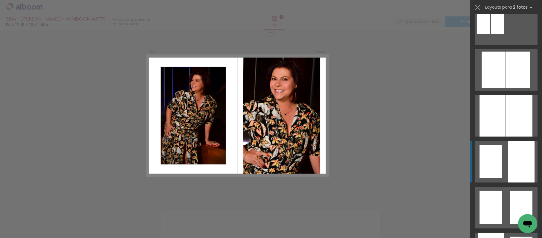
click at [500, 152] on quentale-layouter at bounding box center [505, 162] width 63 height 42
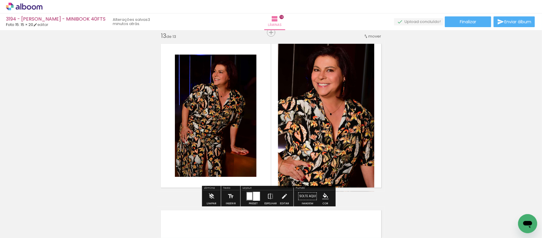
click at [322, 196] on iron-icon "color picker" at bounding box center [325, 196] width 7 height 7
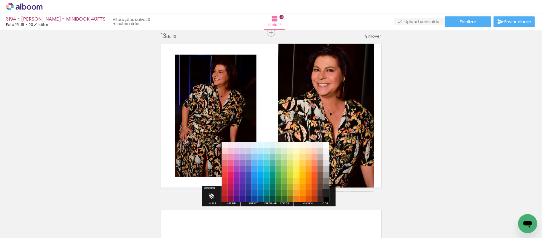
click at [326, 192] on paper-item "#212121" at bounding box center [326, 194] width 6 height 6
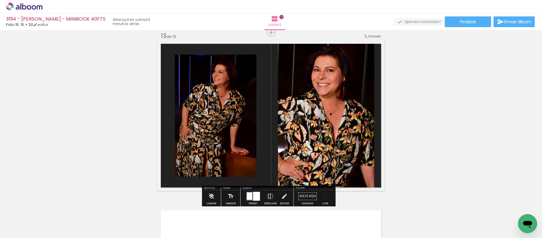
click at [327, 196] on paper-menu-button "#ffebee #ffcdd2 #ef9a9a #e57373 #ef5350 #f44336 #e53935 #d32f2f #c62828 #b71c1c…" at bounding box center [325, 196] width 11 height 11
click at [324, 196] on iron-icon "color picker" at bounding box center [325, 196] width 7 height 7
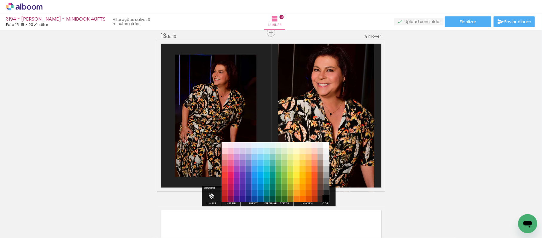
click at [326, 199] on paper-item "#000000" at bounding box center [326, 200] width 6 height 6
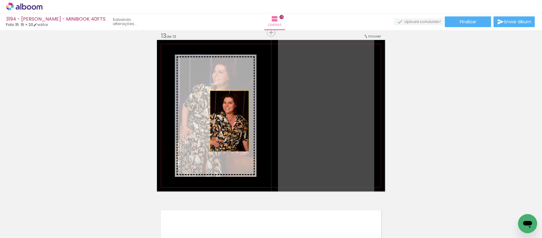
drag, startPoint x: 338, startPoint y: 114, endPoint x: 226, endPoint y: 121, distance: 112.0
click at [0, 0] on slot at bounding box center [0, 0] width 0 height 0
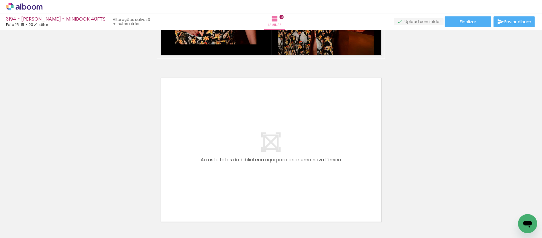
scroll to position [0, 881]
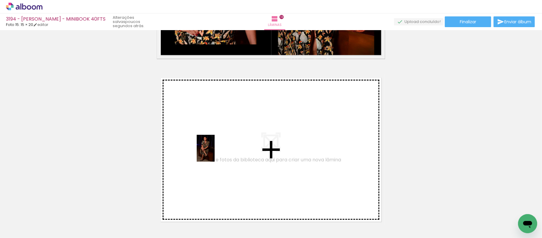
drag, startPoint x: 253, startPoint y: 226, endPoint x: 215, endPoint y: 153, distance: 82.6
click at [215, 153] on quentale-workspace at bounding box center [271, 119] width 542 height 238
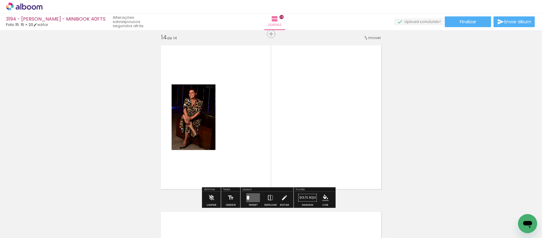
scroll to position [2175, 0]
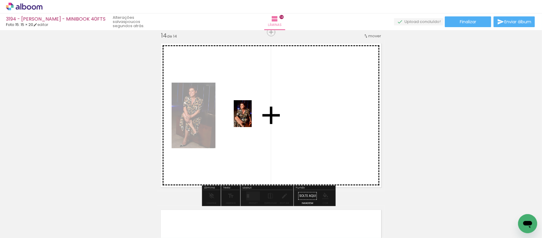
drag, startPoint x: 319, startPoint y: 220, endPoint x: 252, endPoint y: 118, distance: 122.4
click at [252, 118] on quentale-workspace at bounding box center [271, 119] width 542 height 238
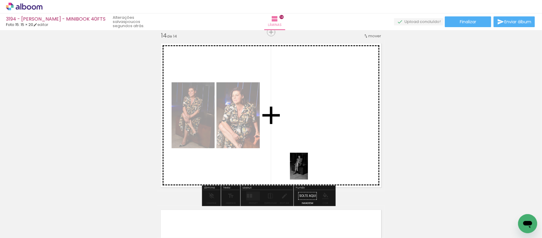
drag, startPoint x: 279, startPoint y: 219, endPoint x: 322, endPoint y: 135, distance: 94.5
click at [322, 135] on quentale-workspace at bounding box center [271, 119] width 542 height 238
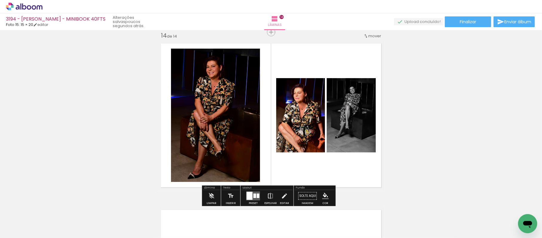
click at [267, 192] on iron-icon at bounding box center [270, 196] width 7 height 12
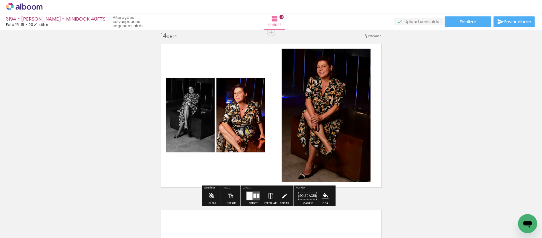
click at [267, 192] on iron-icon at bounding box center [270, 196] width 7 height 12
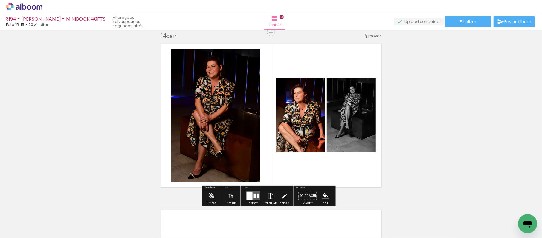
click at [267, 192] on iron-icon at bounding box center [270, 196] width 7 height 12
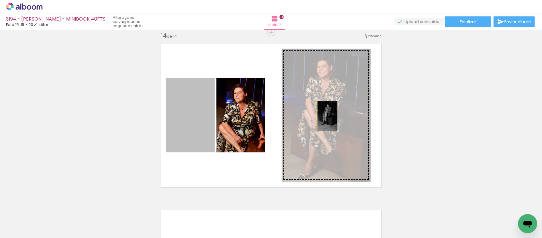
drag, startPoint x: 190, startPoint y: 128, endPoint x: 324, endPoint y: 116, distance: 134.4
click at [0, 0] on slot at bounding box center [0, 0] width 0 height 0
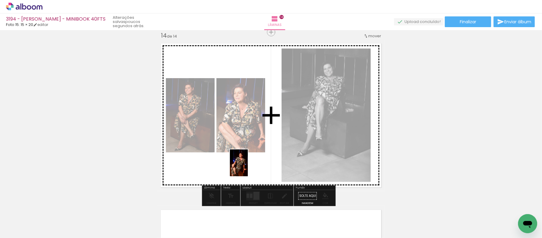
drag, startPoint x: 352, startPoint y: 226, endPoint x: 248, endPoint y: 168, distance: 119.4
click at [248, 168] on quentale-workspace at bounding box center [271, 119] width 542 height 238
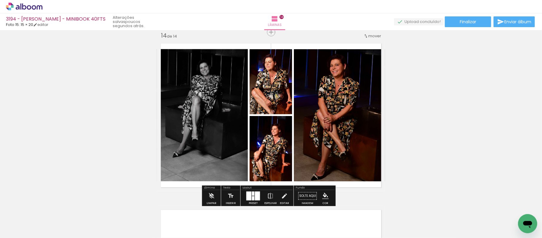
click at [258, 195] on div at bounding box center [257, 196] width 5 height 9
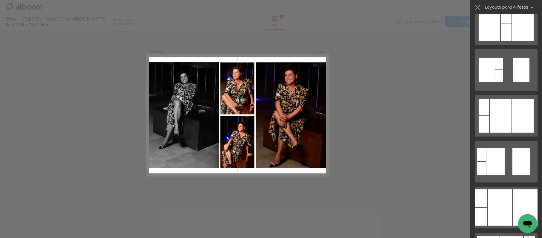
scroll to position [0, 0]
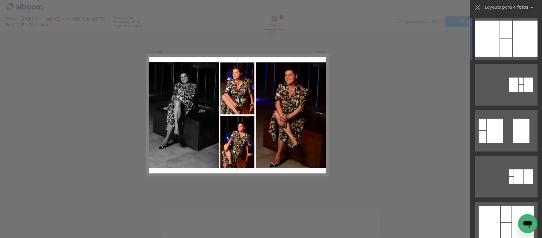
click at [516, 38] on div at bounding box center [524, 39] width 25 height 36
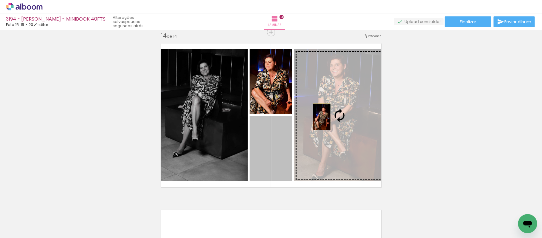
drag, startPoint x: 294, startPoint y: 134, endPoint x: 319, endPoint y: 117, distance: 30.0
click at [0, 0] on slot at bounding box center [0, 0] width 0 height 0
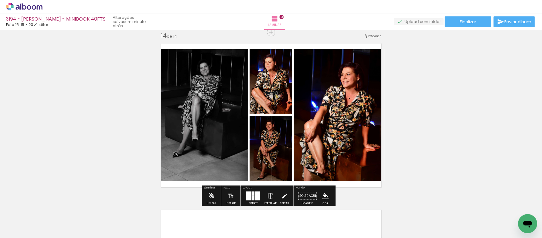
click at [322, 195] on iron-icon "color picker" at bounding box center [325, 196] width 7 height 7
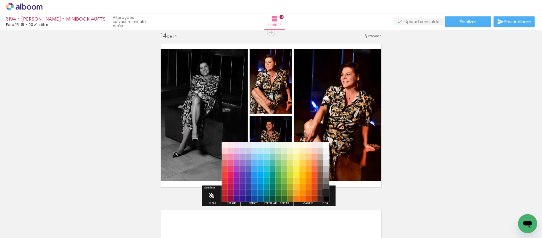
click at [324, 191] on paper-item "#212121" at bounding box center [326, 193] width 6 height 6
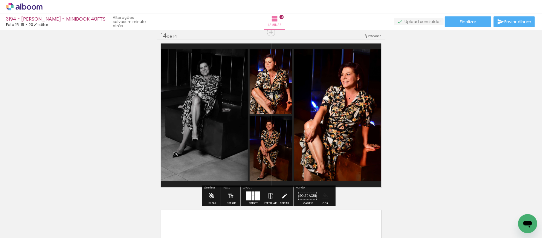
click at [329, 197] on paper-menu-button "#ffebee #ffcdd2 #ef9a9a #e57373 #ef5350 #f44336 #e53935 #d32f2f #c62828 #b71c1c…" at bounding box center [325, 196] width 11 height 11
click at [322, 195] on iron-icon "color picker" at bounding box center [325, 196] width 7 height 7
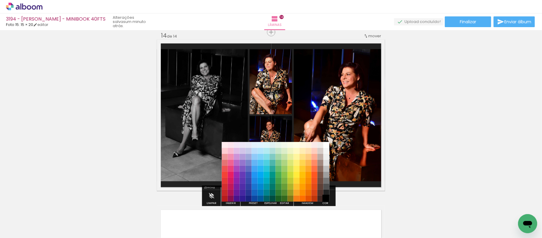
click at [328, 200] on paper-item "#000000" at bounding box center [326, 199] width 6 height 6
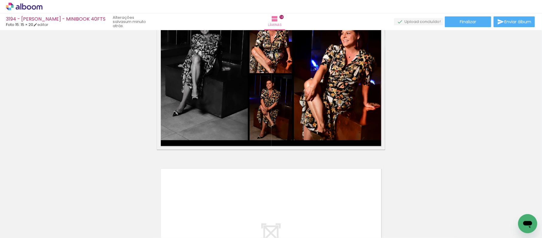
scroll to position [2308, 0]
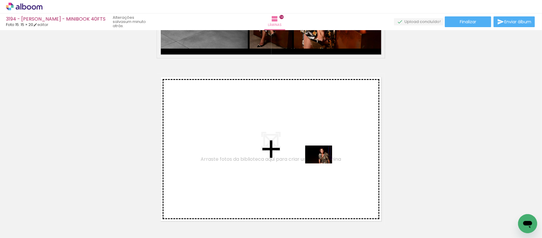
drag, startPoint x: 393, startPoint y: 225, endPoint x: 323, endPoint y: 164, distance: 93.4
click at [323, 164] on quentale-workspace at bounding box center [271, 119] width 542 height 238
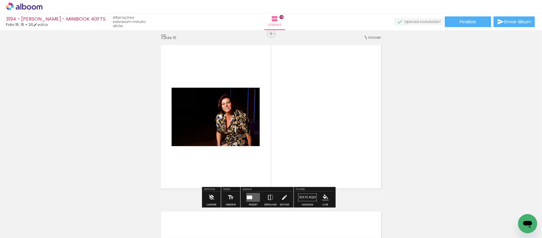
scroll to position [2342, 0]
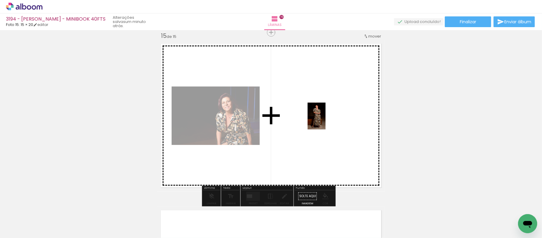
drag, startPoint x: 457, startPoint y: 221, endPoint x: 325, endPoint y: 121, distance: 165.4
click at [325, 121] on quentale-workspace at bounding box center [271, 119] width 542 height 238
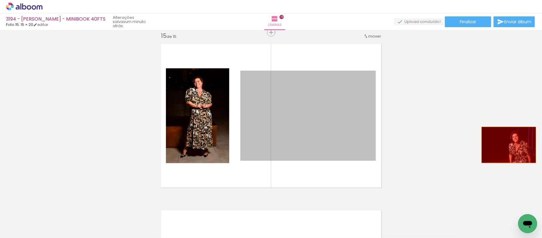
drag, startPoint x: 342, startPoint y: 134, endPoint x: 513, endPoint y: 140, distance: 171.3
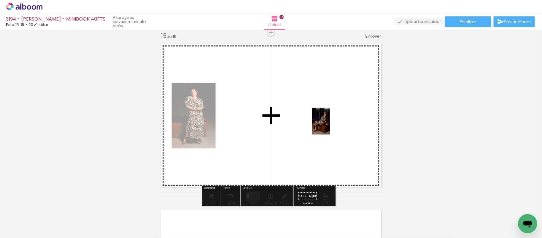
drag, startPoint x: 420, startPoint y: 221, endPoint x: 327, endPoint y: 123, distance: 134.4
click at [327, 123] on quentale-workspace at bounding box center [271, 119] width 542 height 238
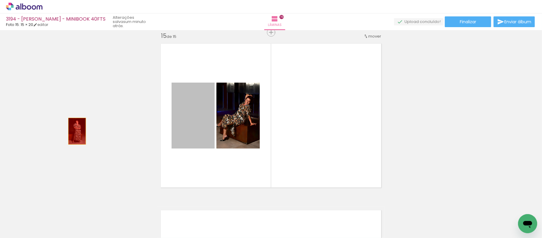
drag, startPoint x: 195, startPoint y: 113, endPoint x: 74, endPoint y: 131, distance: 122.1
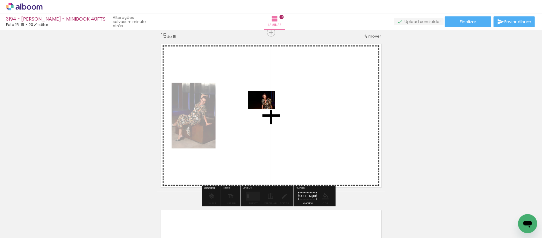
drag, startPoint x: 397, startPoint y: 223, endPoint x: 266, endPoint y: 109, distance: 173.5
click at [266, 109] on quentale-workspace at bounding box center [271, 119] width 542 height 238
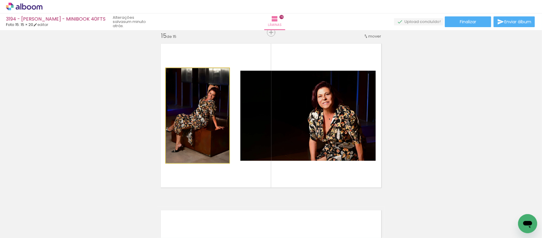
click at [189, 140] on quentale-photo at bounding box center [197, 115] width 63 height 95
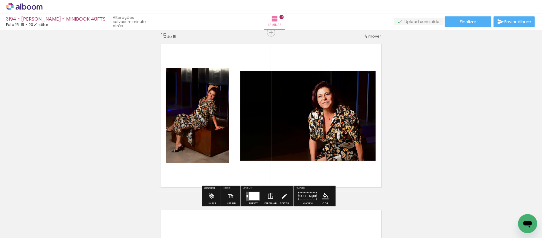
click at [270, 195] on iron-icon at bounding box center [270, 197] width 7 height 12
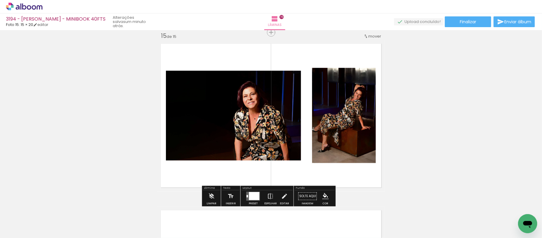
click at [254, 196] on div at bounding box center [254, 196] width 10 height 8
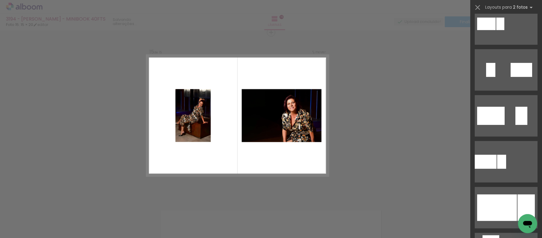
scroll to position [265, 0]
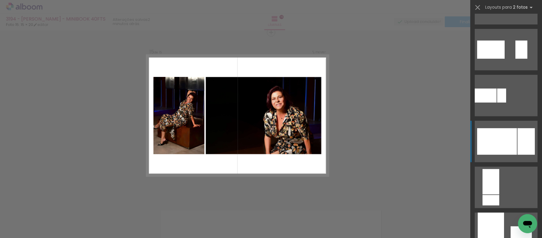
click at [486, 143] on div at bounding box center [497, 141] width 40 height 27
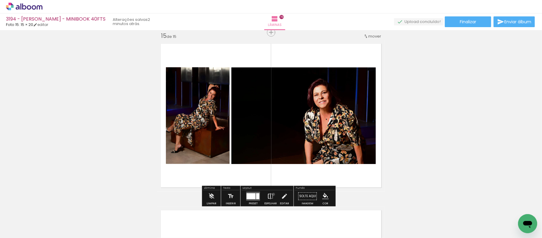
click at [272, 195] on paper-button "Espelhar" at bounding box center [271, 198] width 16 height 15
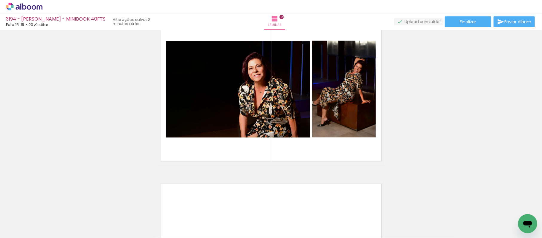
scroll to position [2342, 0]
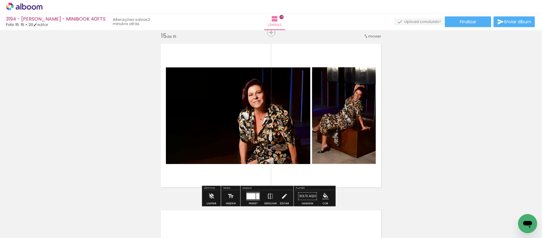
click at [324, 197] on iron-icon "color picker" at bounding box center [325, 196] width 7 height 7
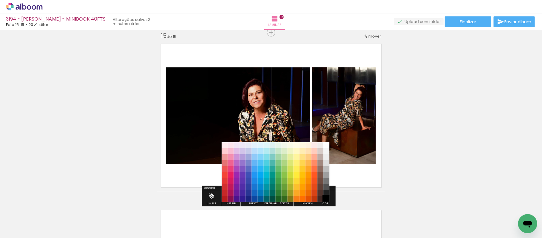
click at [326, 200] on paper-item "#000000" at bounding box center [326, 200] width 6 height 6
click at [323, 192] on paper-item "#212121" at bounding box center [326, 194] width 6 height 6
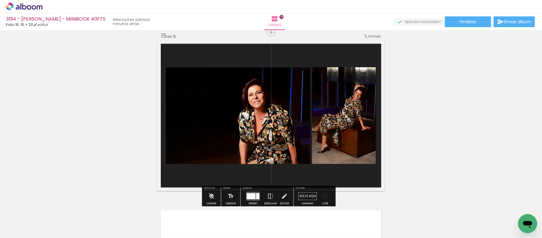
click at [328, 194] on paper-menu-button "#ffebee #ffcdd2 #ef9a9a #e57373 #ef5350 #f44336 #e53935 #d32f2f #c62828 #b71c1c…" at bounding box center [325, 196] width 11 height 11
click at [325, 194] on iron-icon "color picker" at bounding box center [325, 196] width 7 height 7
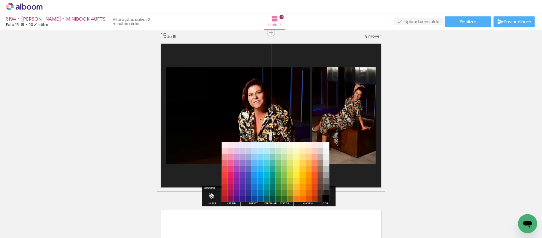
click at [325, 198] on paper-item "#000000" at bounding box center [326, 200] width 6 height 6
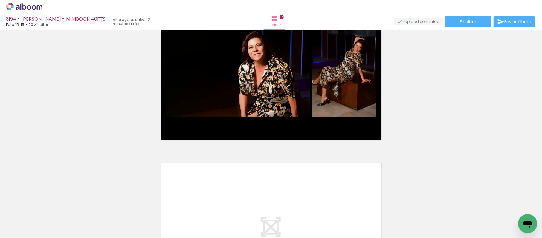
scroll to position [2474, 0]
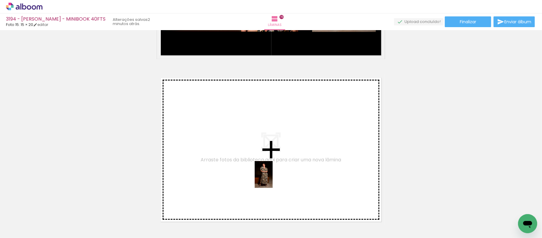
drag, startPoint x: 456, startPoint y: 226, endPoint x: 272, endPoint y: 179, distance: 189.4
click at [272, 179] on quentale-workspace at bounding box center [271, 119] width 542 height 238
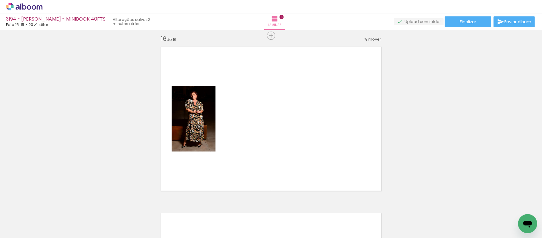
scroll to position [2509, 0]
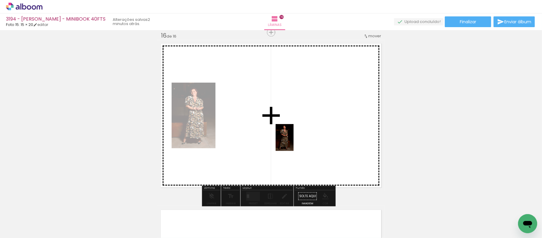
drag, startPoint x: 488, startPoint y: 218, endPoint x: 290, endPoint y: 140, distance: 212.7
click at [290, 140] on quentale-workspace at bounding box center [271, 119] width 542 height 238
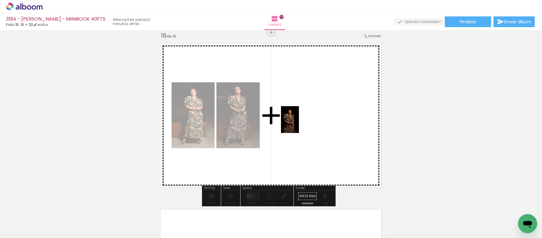
drag, startPoint x: 519, startPoint y: 209, endPoint x: 293, endPoint y: 120, distance: 242.5
click at [293, 120] on quentale-workspace at bounding box center [271, 119] width 542 height 238
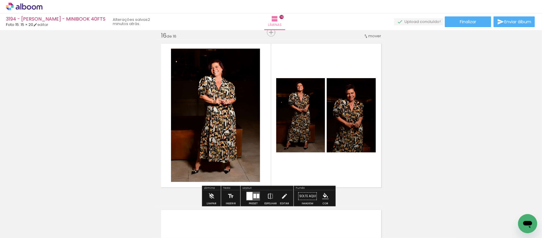
click at [250, 194] on div at bounding box center [249, 196] width 6 height 8
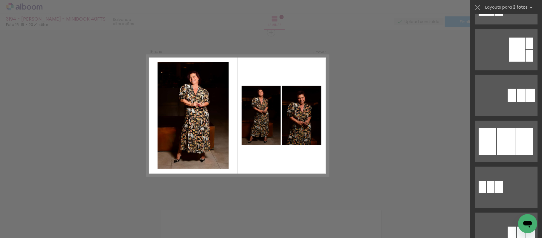
scroll to position [0, 0]
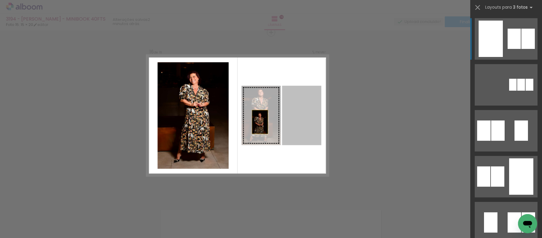
drag, startPoint x: 298, startPoint y: 123, endPoint x: 243, endPoint y: 124, distance: 55.0
click at [0, 0] on slot at bounding box center [0, 0] width 0 height 0
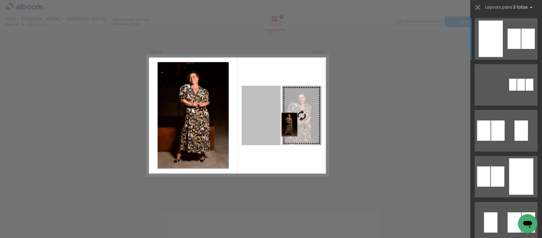
drag, startPoint x: 249, startPoint y: 123, endPoint x: 293, endPoint y: 127, distance: 45.0
click at [0, 0] on slot at bounding box center [0, 0] width 0 height 0
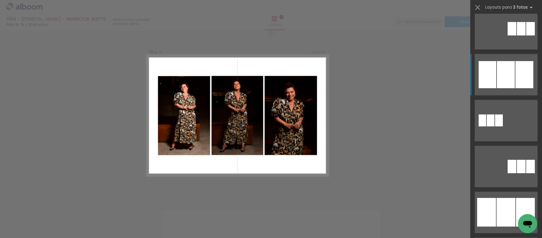
scroll to position [465, 0]
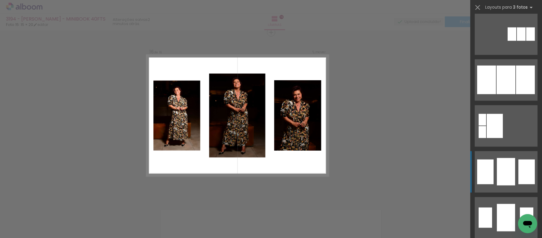
click at [497, 176] on div at bounding box center [506, 171] width 18 height 27
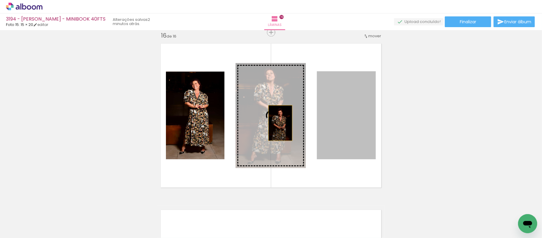
drag, startPoint x: 353, startPoint y: 123, endPoint x: 277, endPoint y: 123, distance: 75.6
click at [0, 0] on slot at bounding box center [0, 0] width 0 height 0
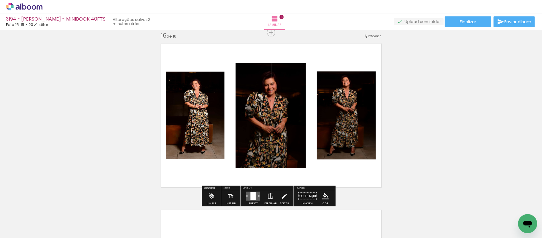
click at [329, 196] on paper-menu-button "#ffebee #ffcdd2 #ef9a9a #e57373 #ef5350 #f44336 #e53935 #d32f2f #c62828 #b71c1c…" at bounding box center [325, 196] width 11 height 11
click at [325, 194] on iron-icon "color picker" at bounding box center [325, 196] width 7 height 7
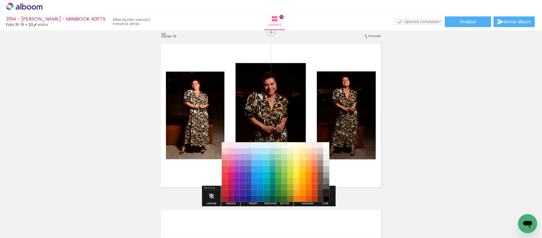
click at [325, 194] on paper-item "#212121" at bounding box center [326, 193] width 6 height 6
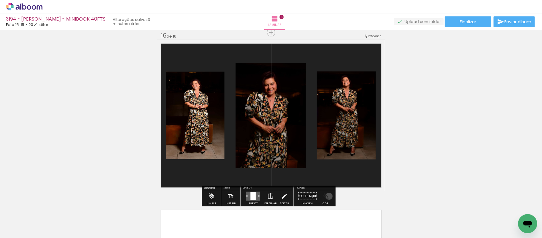
click at [327, 197] on paper-menu-button "#ffebee #ffcdd2 #ef9a9a #e57373 #ef5350 #f44336 #e53935 #d32f2f #c62828 #b71c1c…" at bounding box center [325, 196] width 11 height 11
click at [322, 197] on iron-icon "color picker" at bounding box center [325, 196] width 7 height 7
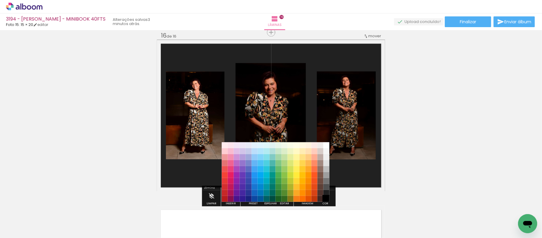
click at [325, 198] on paper-item "#000000" at bounding box center [326, 199] width 6 height 6
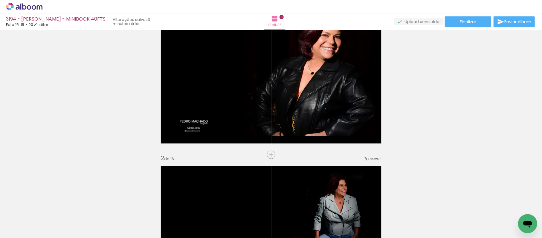
scroll to position [0, 0]
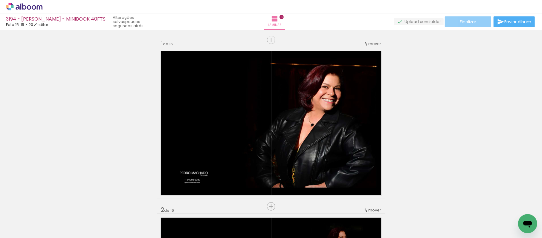
click at [464, 20] on span "Finalizar" at bounding box center [468, 22] width 16 height 4
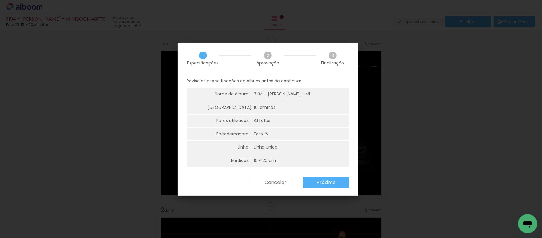
scroll to position [1, 0]
click at [0, 0] on slot "Próximo" at bounding box center [0, 0] width 0 height 0
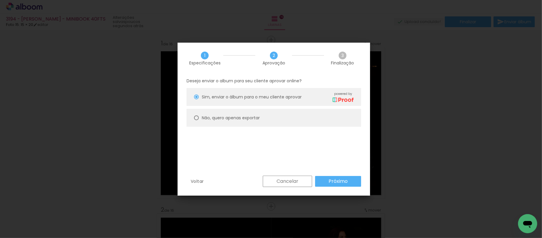
click at [235, 114] on paper-radio-button "Não, quero apenas exportar" at bounding box center [273, 118] width 174 height 18
type paper-radio-button "on"
click at [349, 180] on paper-button "Próximo" at bounding box center [338, 181] width 46 height 11
type input "Alta, 300 DPI"
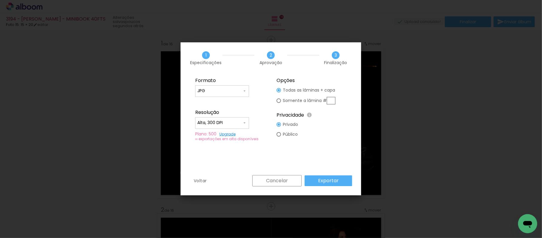
click at [0, 0] on slot "Exportar" at bounding box center [0, 0] width 0 height 0
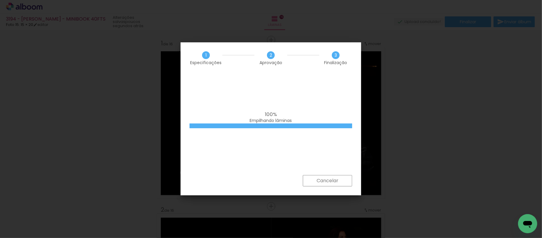
scroll to position [0, 881]
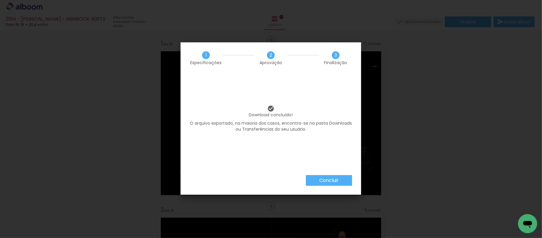
click at [332, 184] on paper-button "Concluir" at bounding box center [329, 180] width 46 height 11
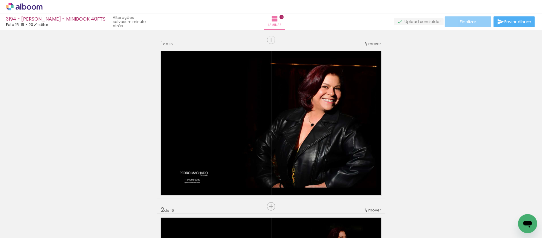
scroll to position [0, 881]
